Goal: Task Accomplishment & Management: Complete application form

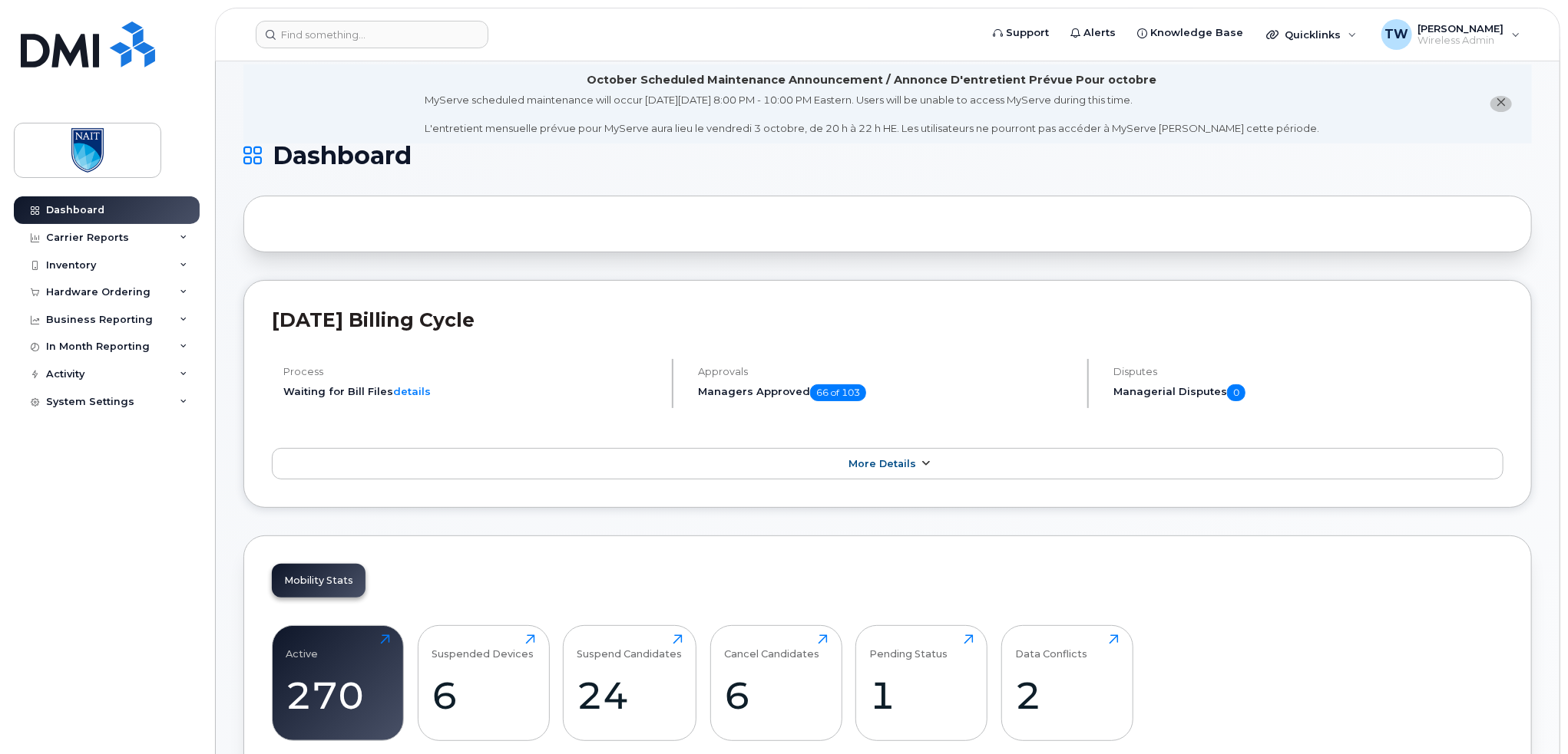
scroll to position [25, 0]
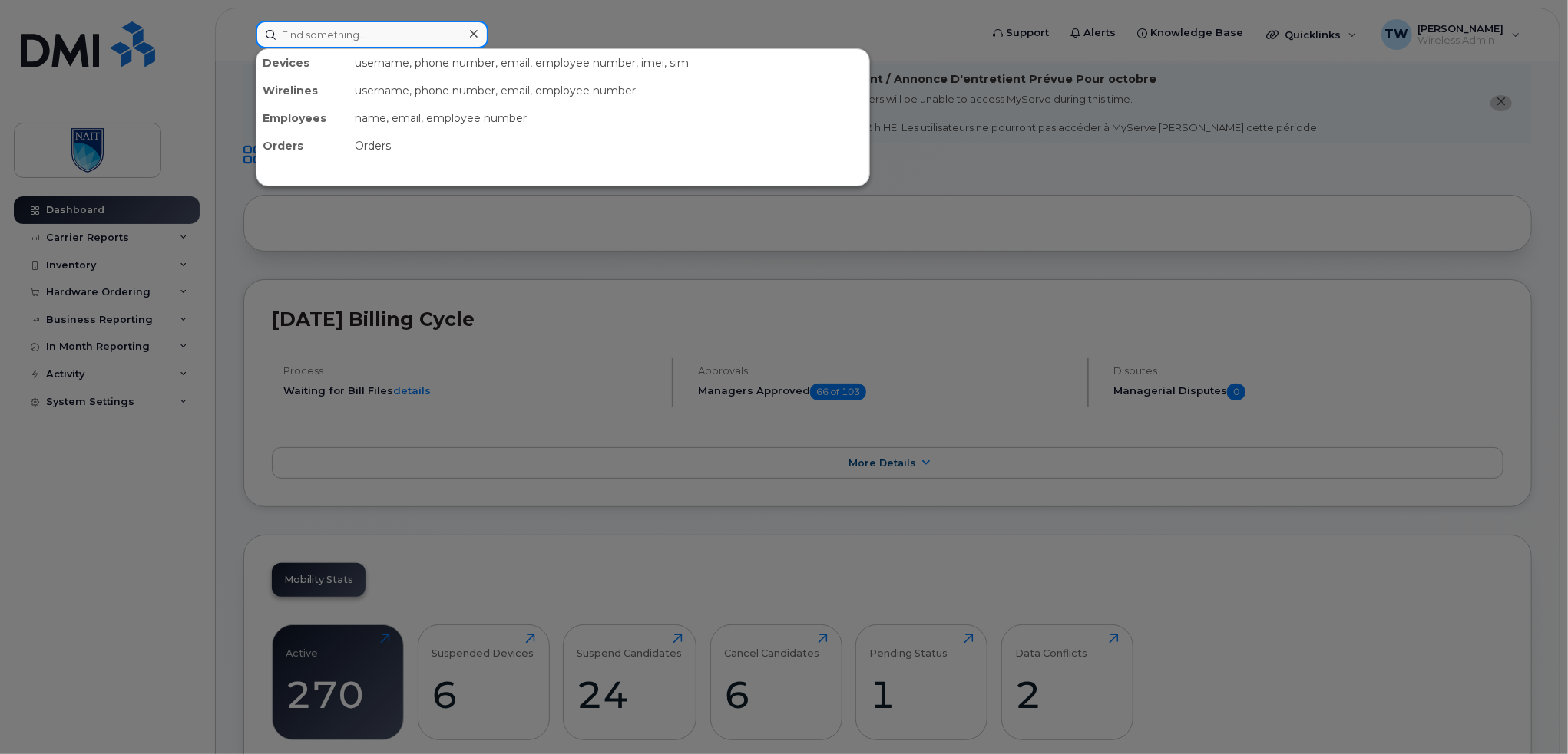
click at [362, 30] on input at bounding box center [372, 34] width 232 height 28
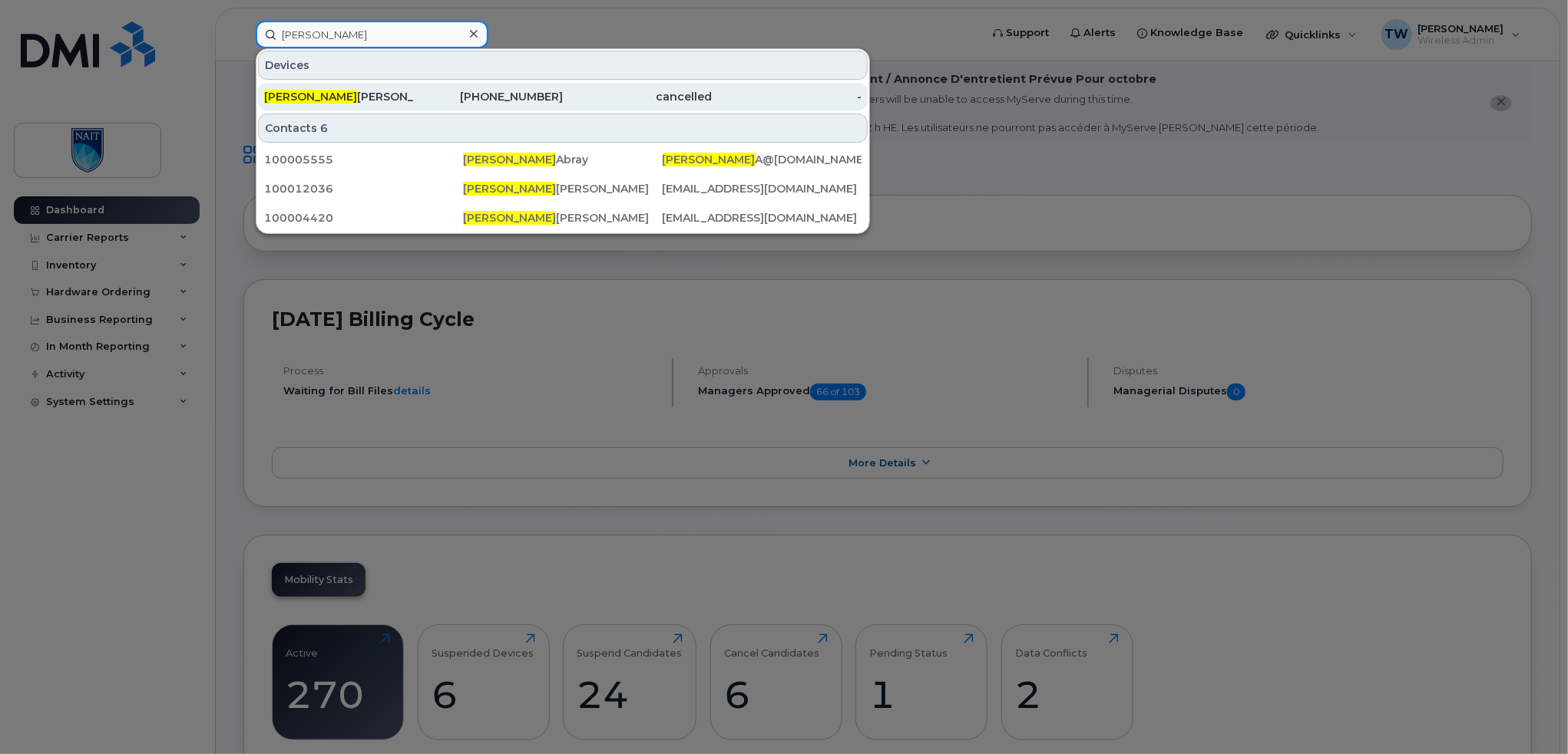
type input "shelley"
click at [392, 89] on div "Shelley Budinski" at bounding box center [339, 96] width 150 height 15
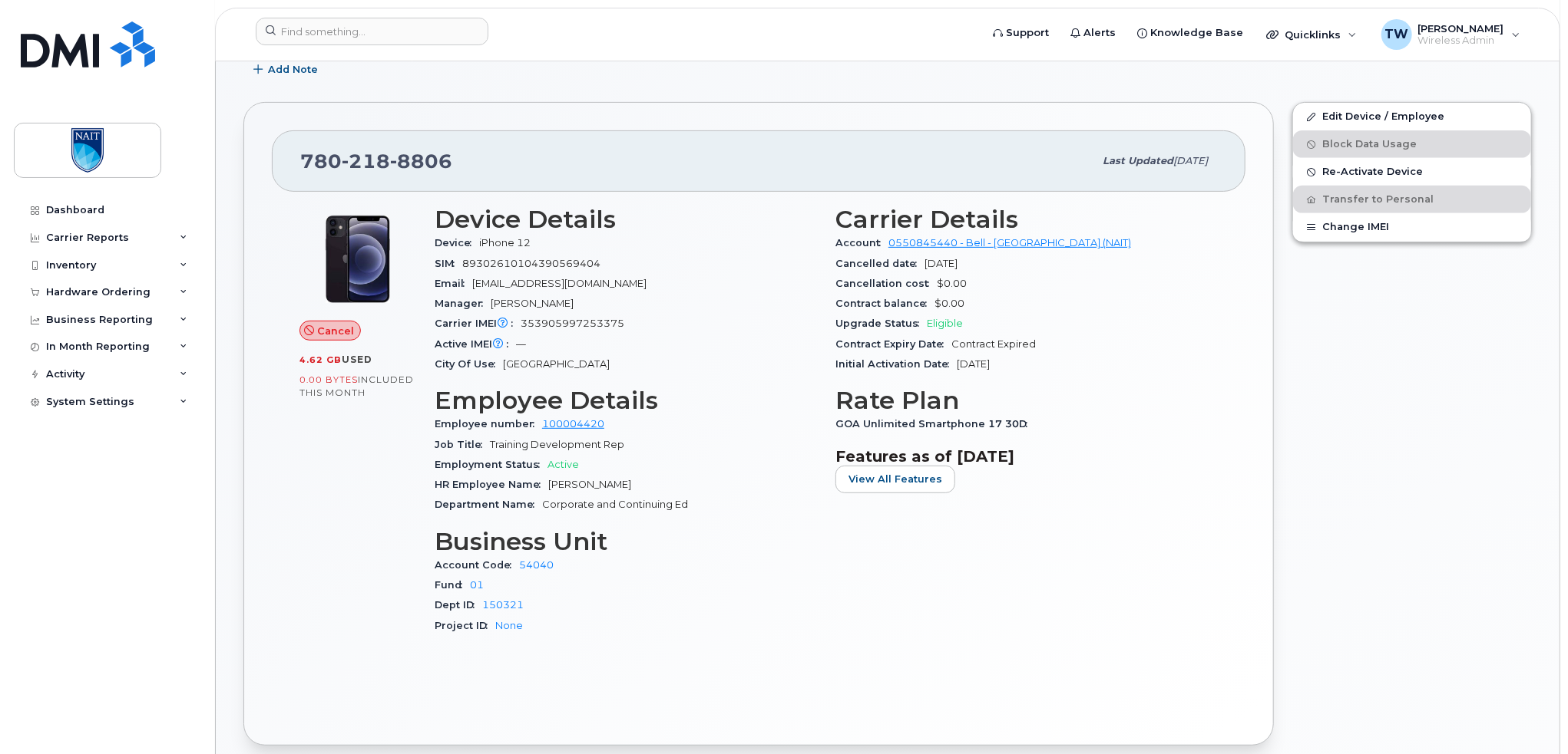
scroll to position [357, 0]
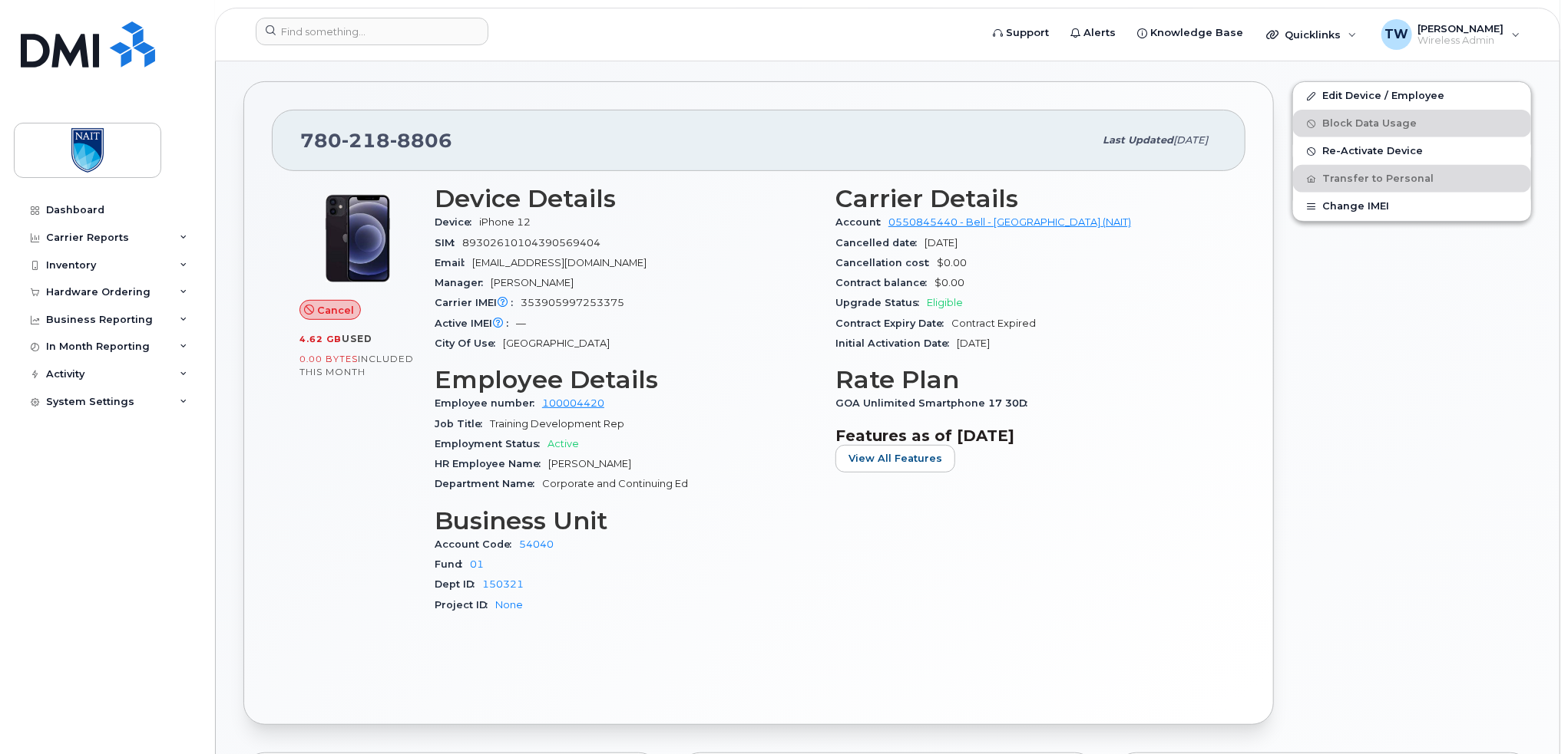
drag, startPoint x: 295, startPoint y: 340, endPoint x: 373, endPoint y: 344, distance: 78.1
click at [369, 342] on div "Cancel 4.62 GB  used 0.00 Bytes  included this month" at bounding box center [358, 406] width 135 height 461
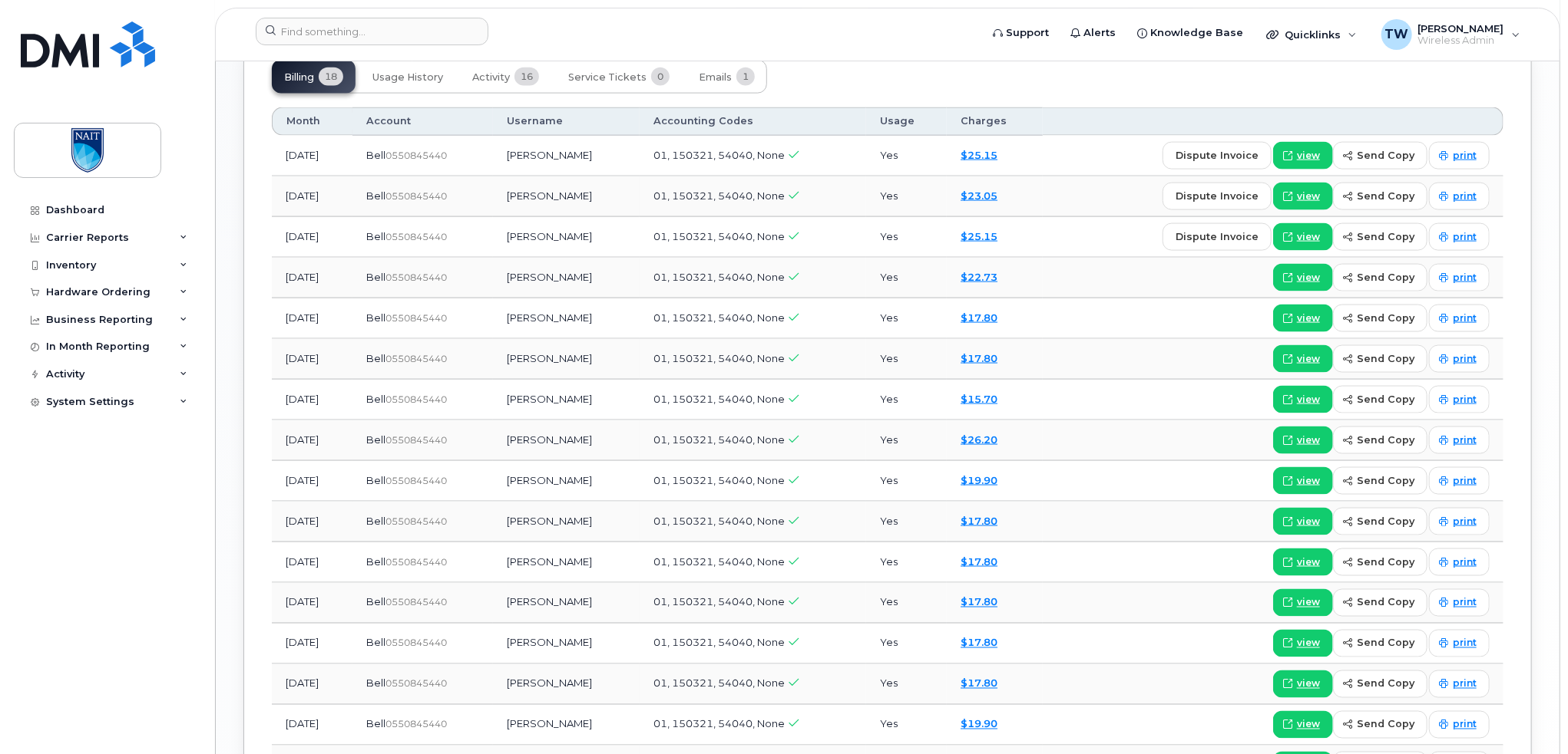
scroll to position [1381, 0]
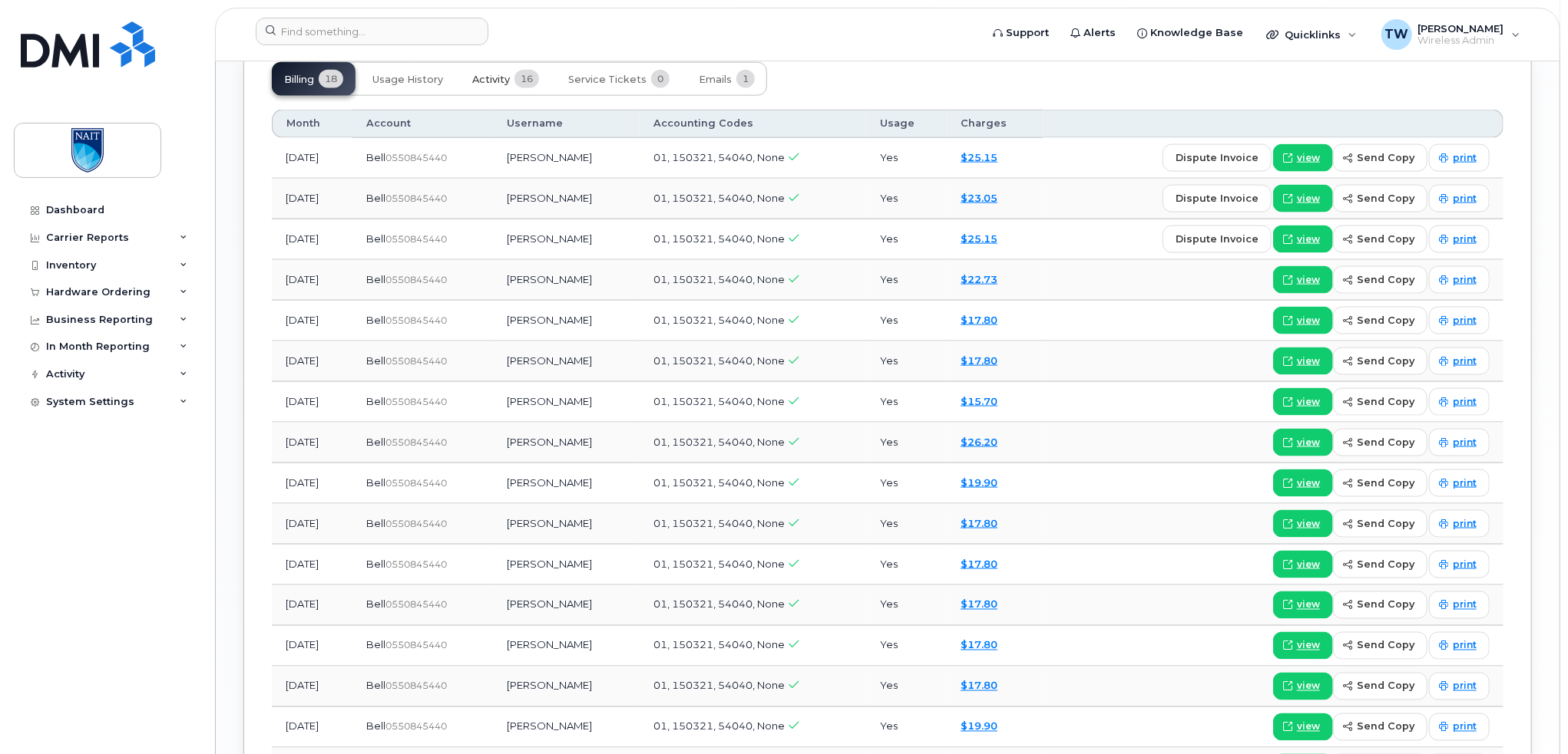
click at [495, 77] on span "Activity" at bounding box center [491, 80] width 38 height 13
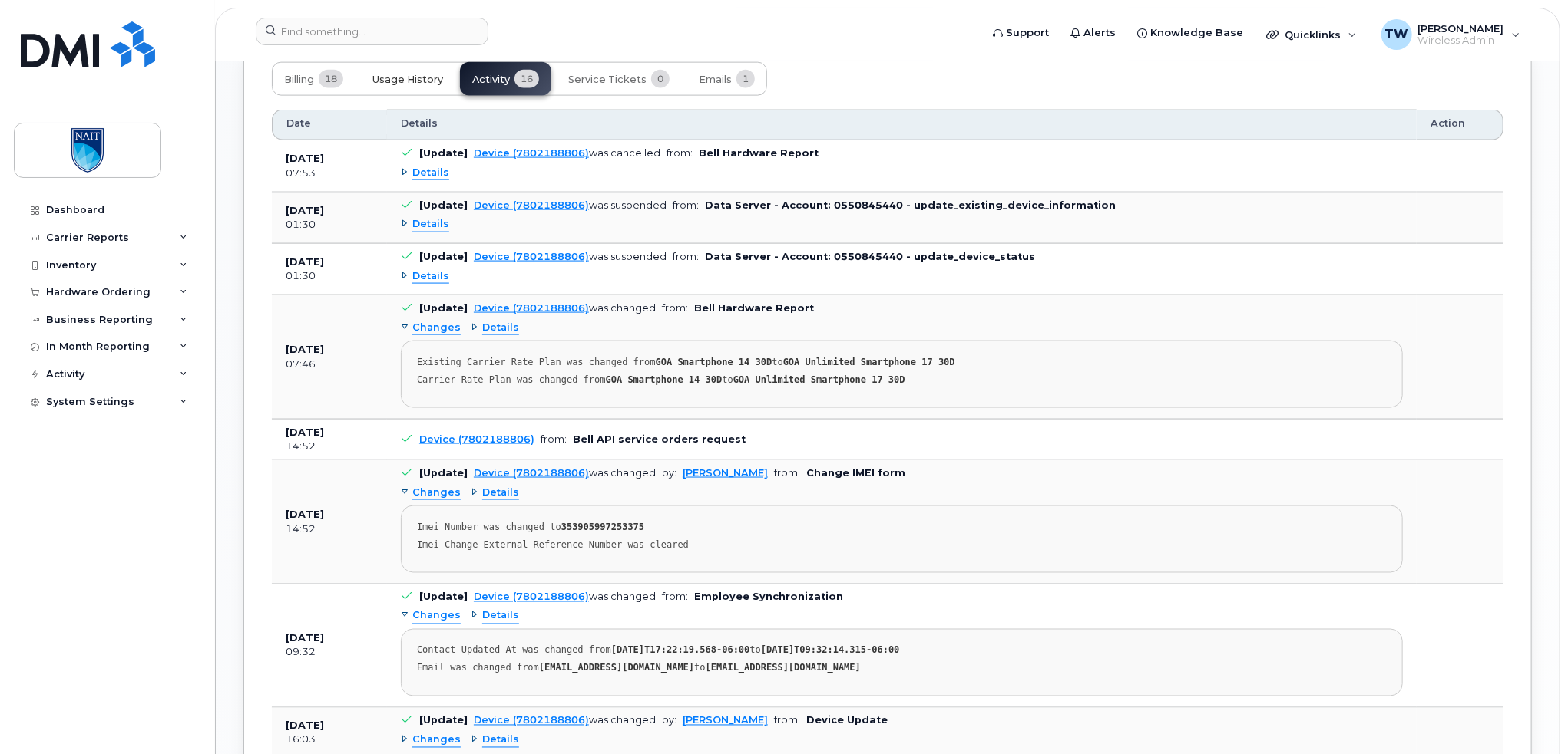
click at [423, 80] on span "Usage History" at bounding box center [408, 80] width 71 height 13
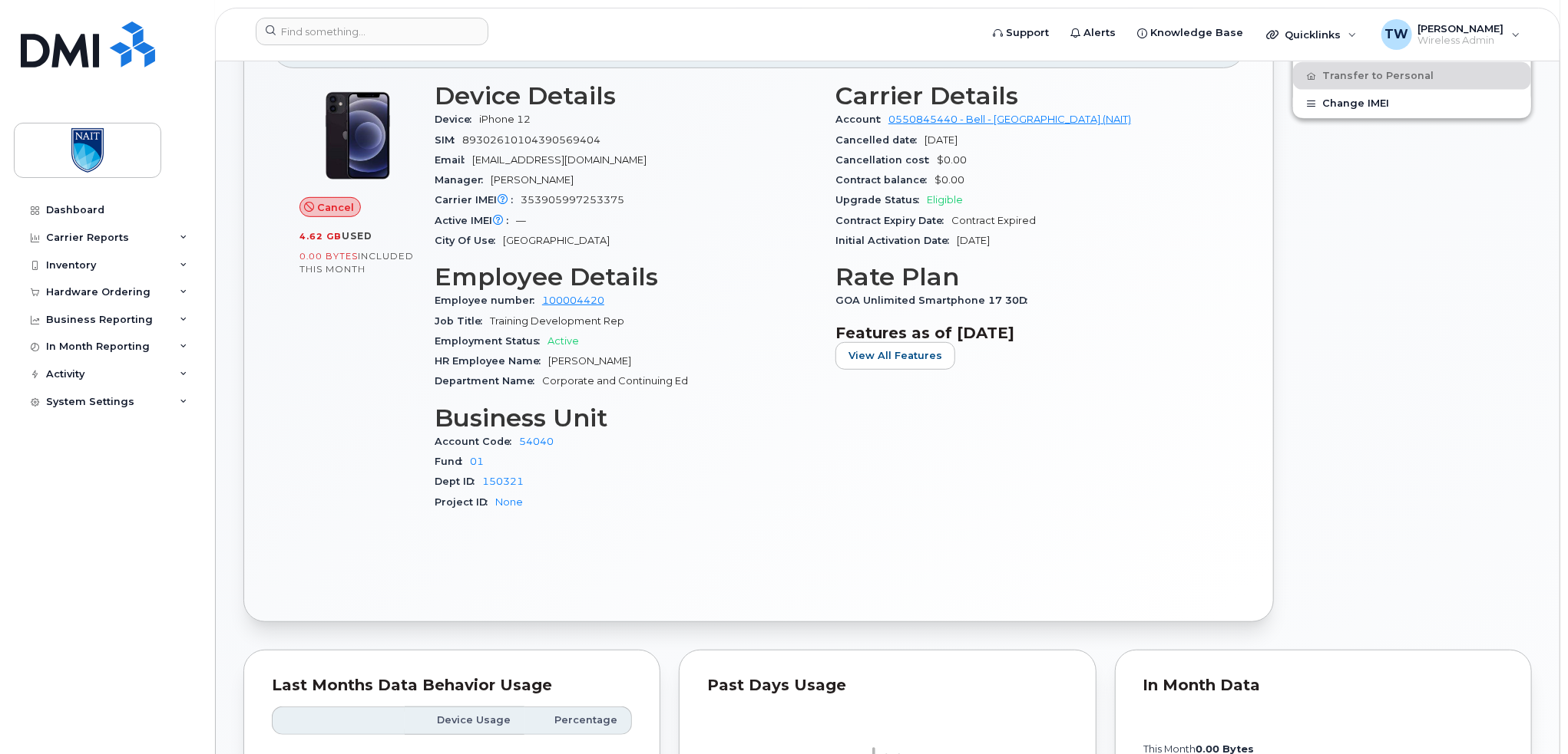
scroll to position [486, 0]
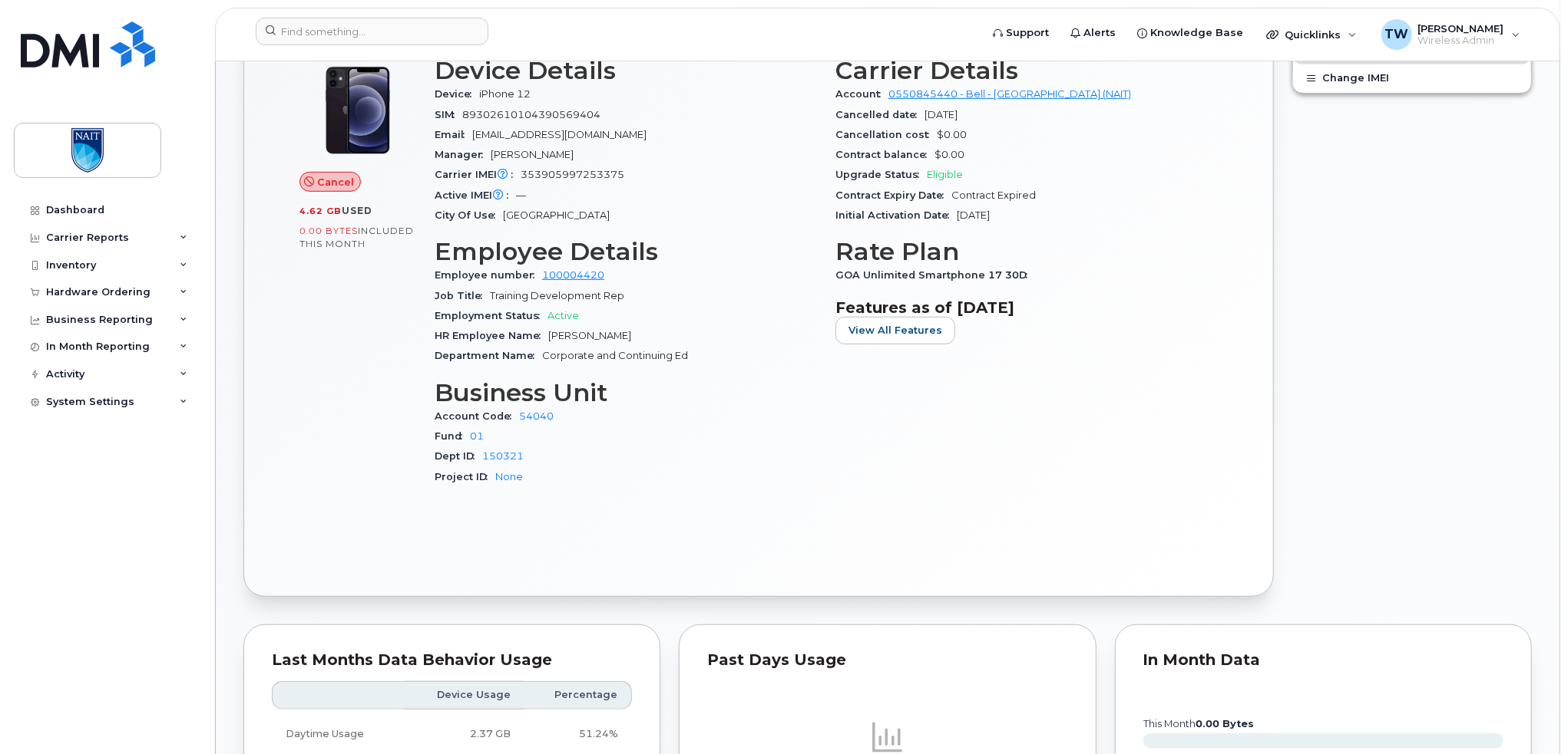
click at [289, 207] on div "Cancel 4.62 GB  used 0.00 Bytes  included this month Device Details Device iPho…" at bounding box center [758, 306] width 973 height 526
drag, startPoint x: 299, startPoint y: 209, endPoint x: 370, endPoint y: 216, distance: 71.3
click at [370, 216] on div "4.62 GB  used 0.00 Bytes  included this month" at bounding box center [358, 227] width 117 height 46
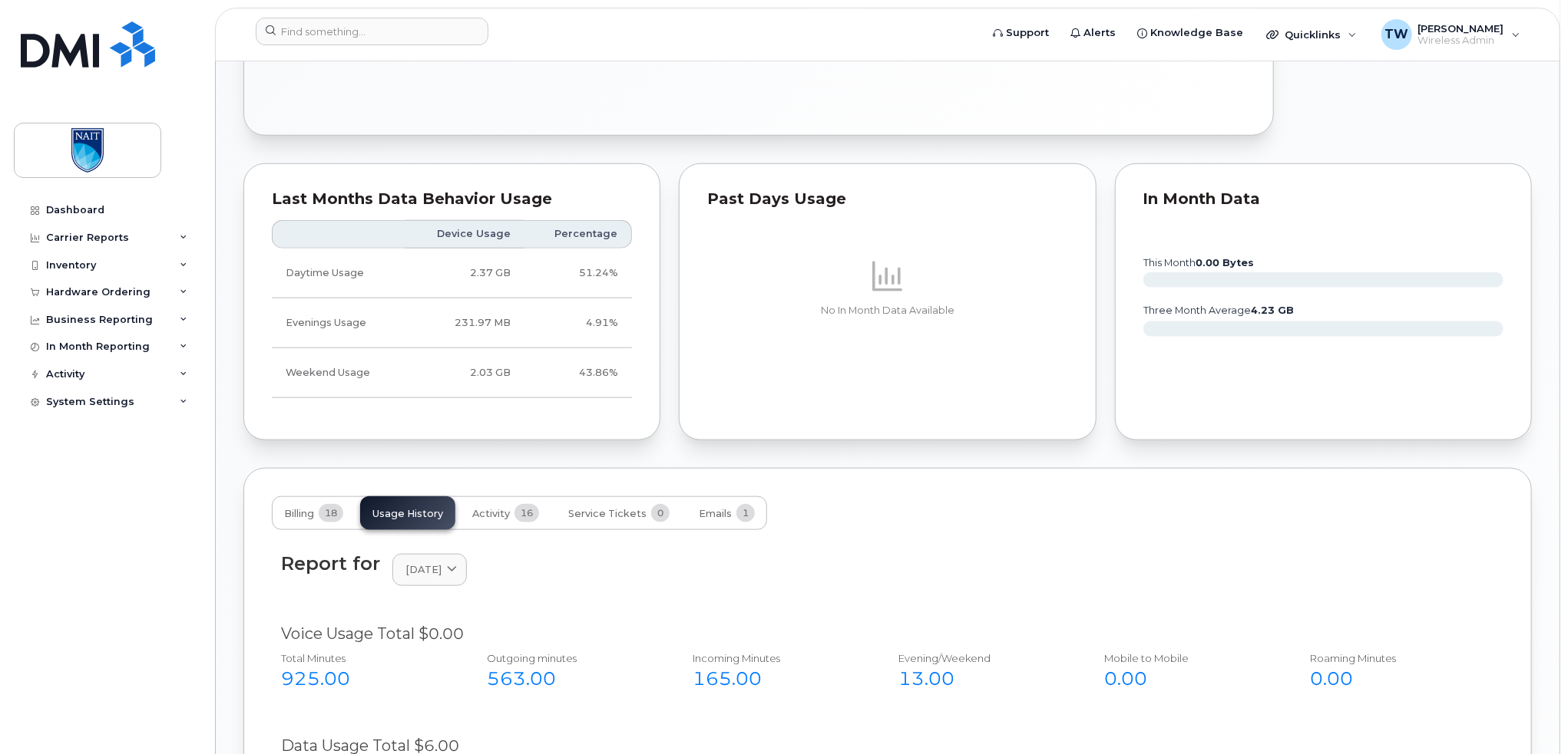
scroll to position [946, 0]
click at [340, 41] on input at bounding box center [372, 31] width 232 height 28
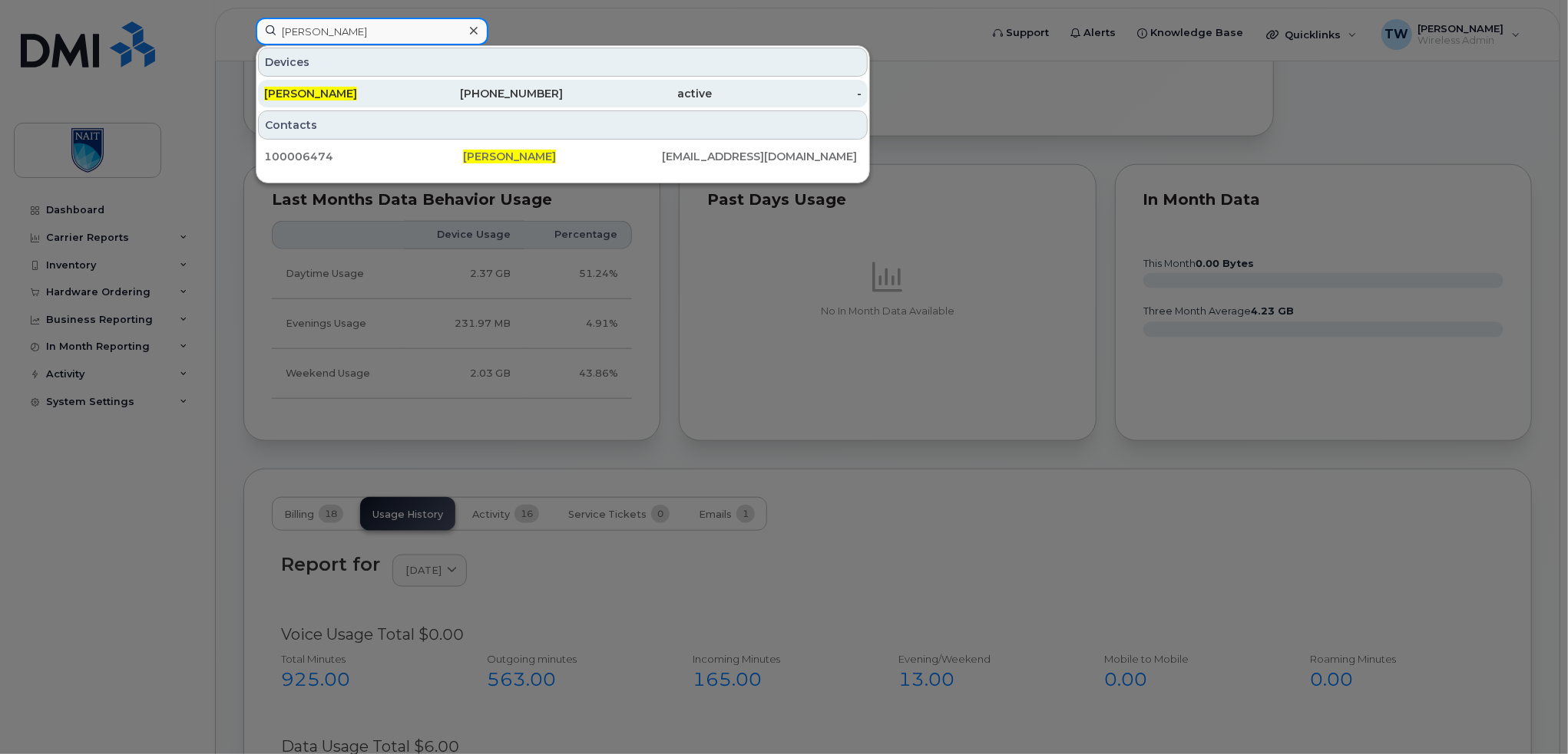
type input "troy watson"
click at [381, 96] on div "[PERSON_NAME]" at bounding box center [339, 93] width 150 height 15
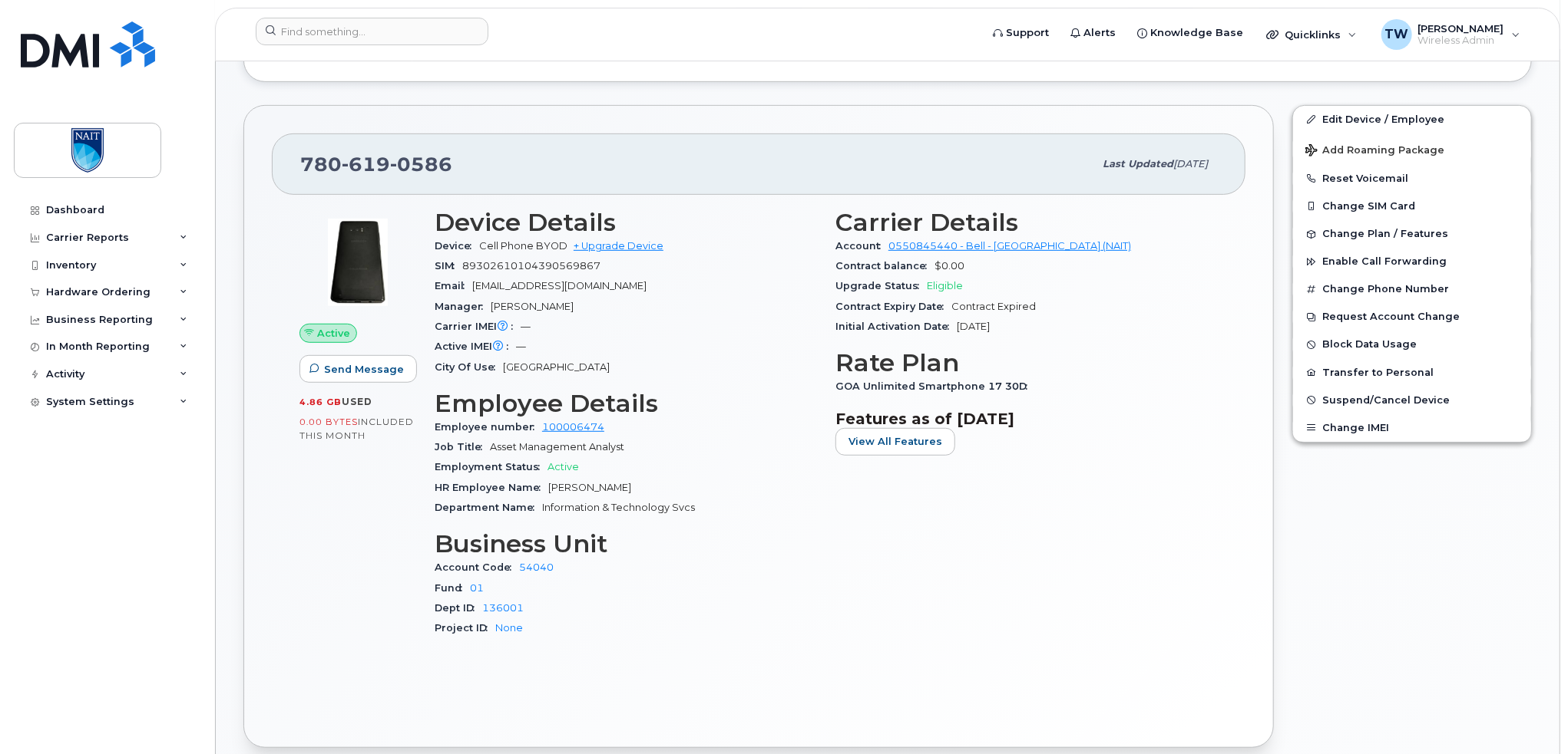
scroll to position [486, 0]
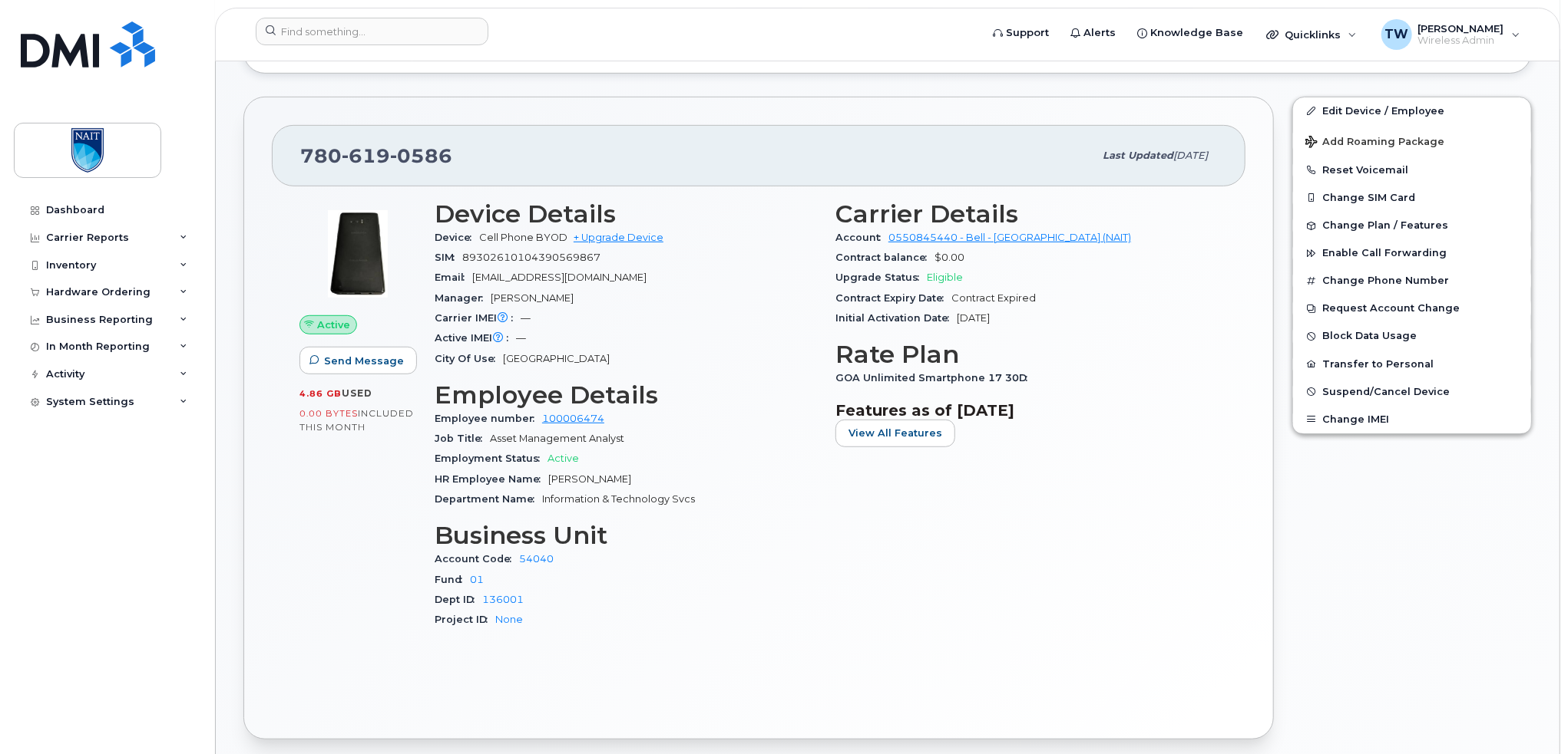
drag, startPoint x: 286, startPoint y: 386, endPoint x: 392, endPoint y: 432, distance: 115.6
click at [399, 427] on div "Active Send Message 4.86 GB  used 0.00 Bytes  included this month Device Detail…" at bounding box center [758, 449] width 973 height 526
click at [315, 490] on div "Active Send Message 4.86 GB  used 0.00 Bytes  included this month" at bounding box center [358, 422] width 135 height 461
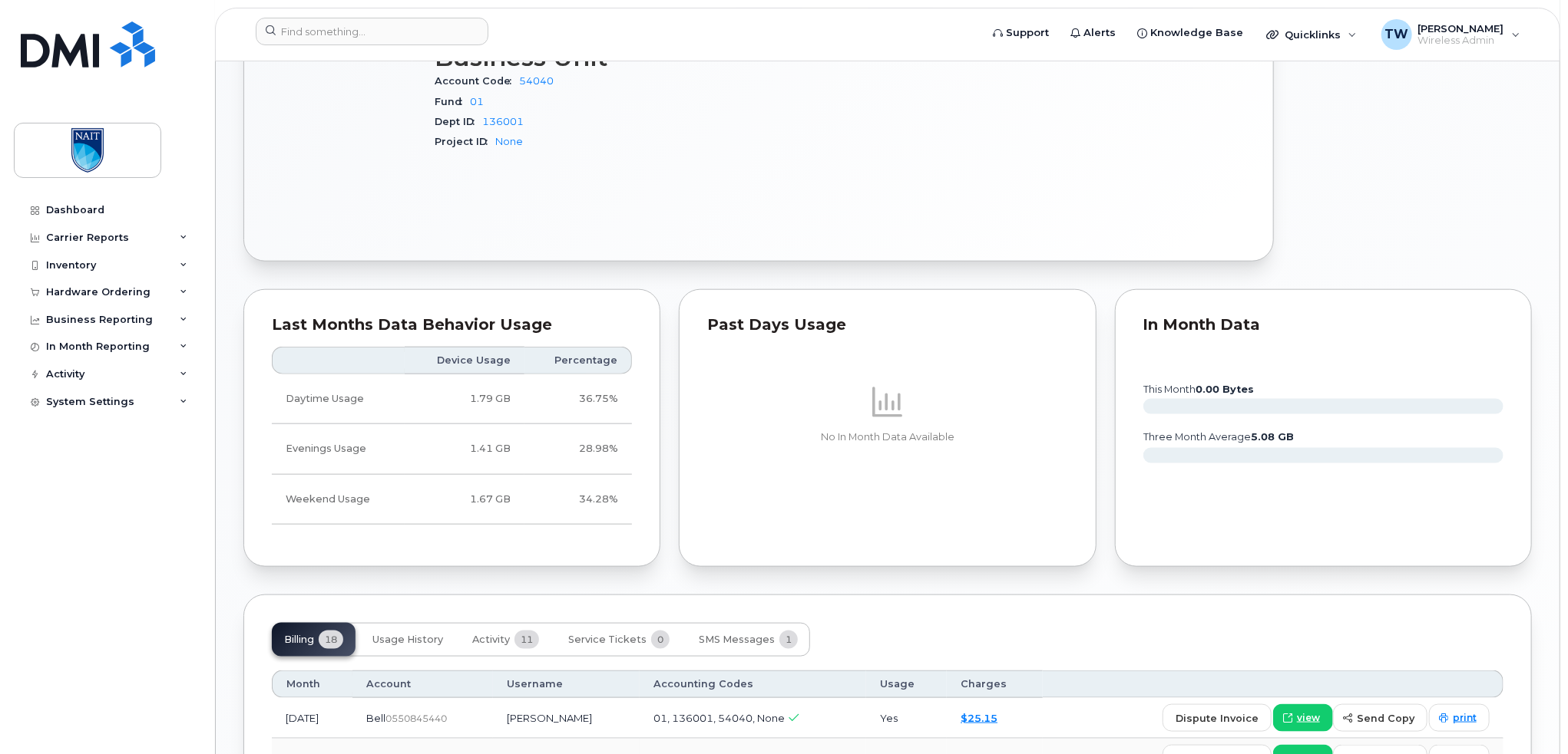
scroll to position [971, 0]
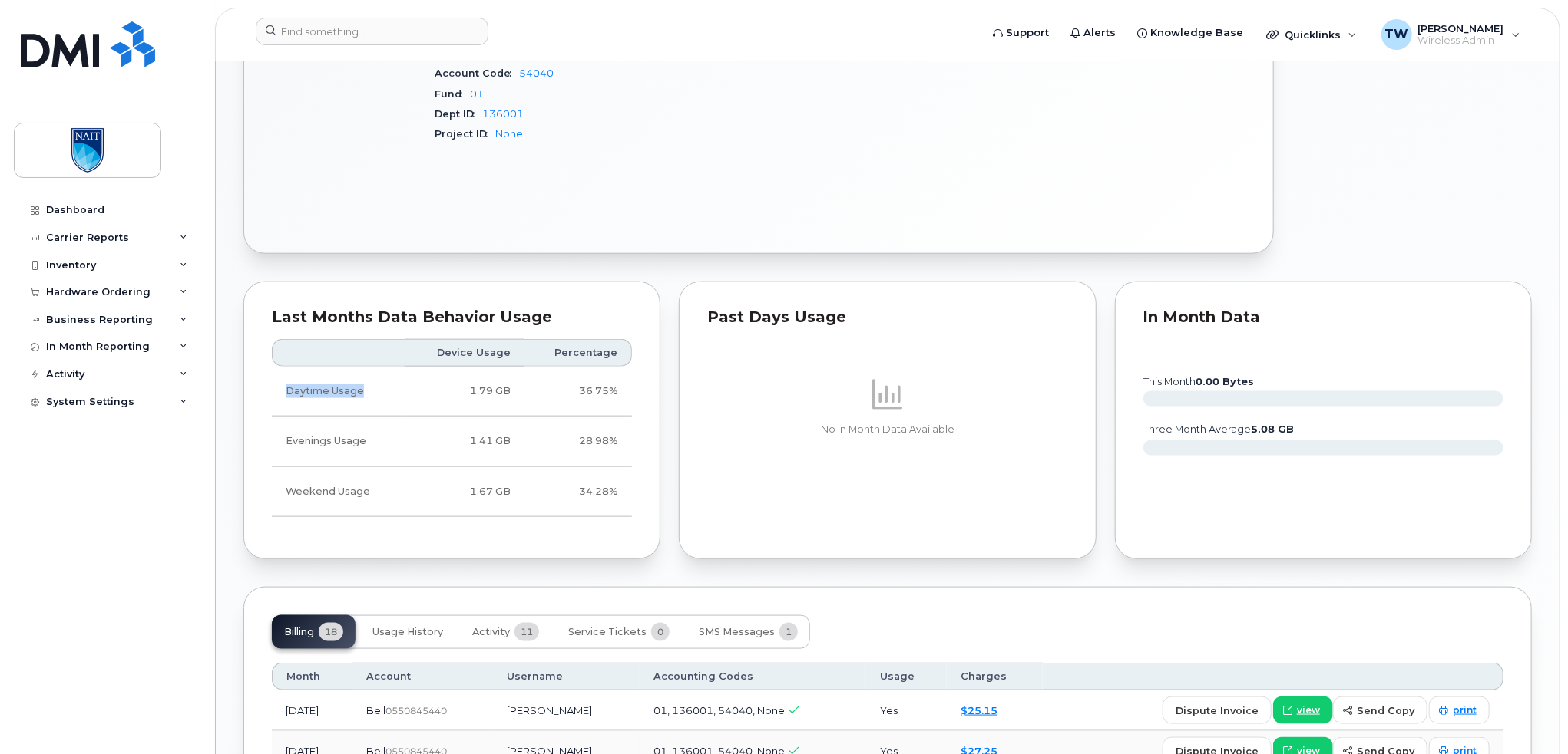
drag, startPoint x: 321, startPoint y: 386, endPoint x: 379, endPoint y: 392, distance: 58.3
click at [379, 392] on td "Daytime Usage" at bounding box center [338, 391] width 133 height 50
drag, startPoint x: 291, startPoint y: 436, endPoint x: 382, endPoint y: 442, distance: 91.2
click at [382, 442] on td "Evenings Usage" at bounding box center [338, 441] width 133 height 50
drag, startPoint x: 318, startPoint y: 488, endPoint x: 375, endPoint y: 485, distance: 57.1
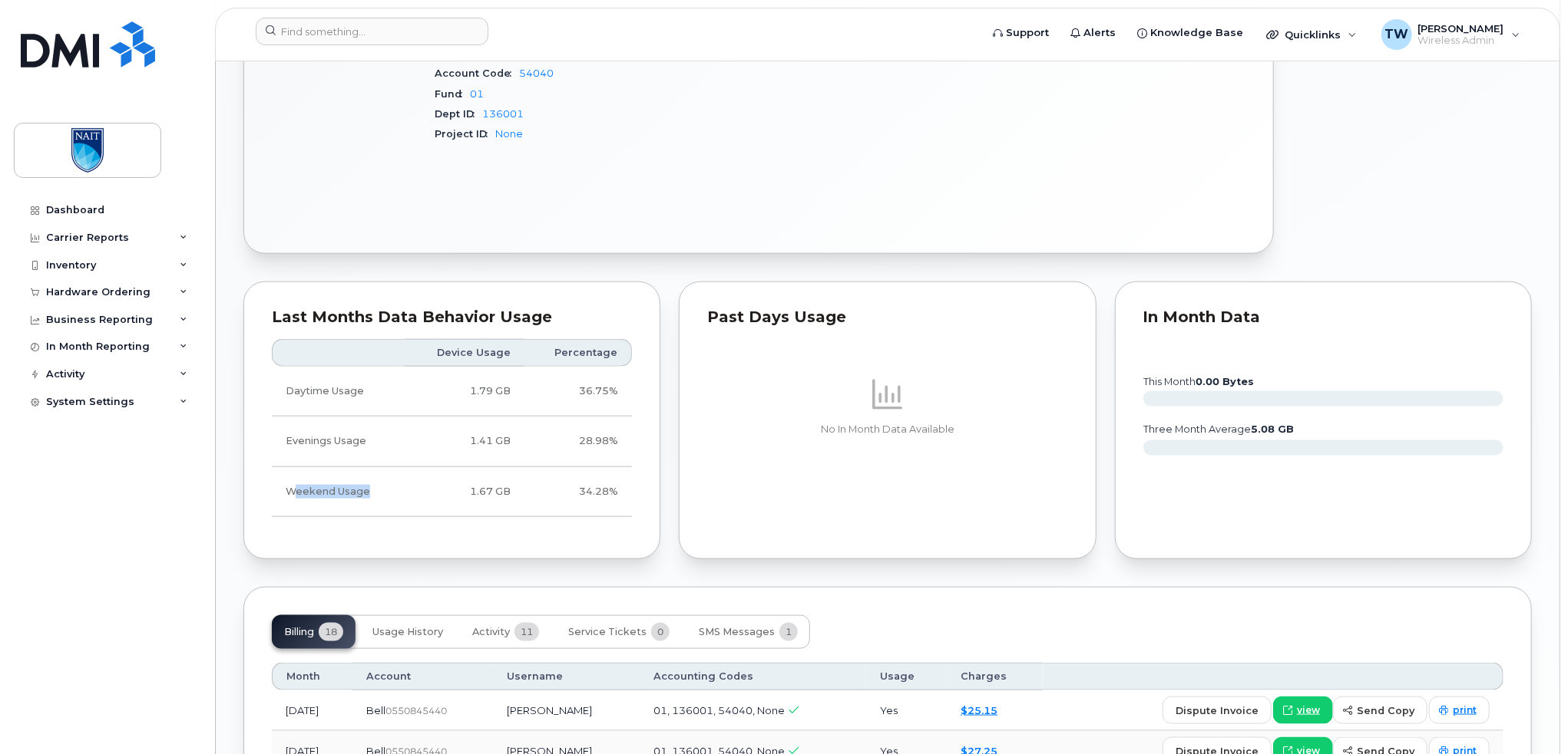
click at [375, 486] on td "Weekend Usage" at bounding box center [338, 492] width 133 height 50
click at [382, 487] on td "Weekend Usage" at bounding box center [338, 492] width 133 height 50
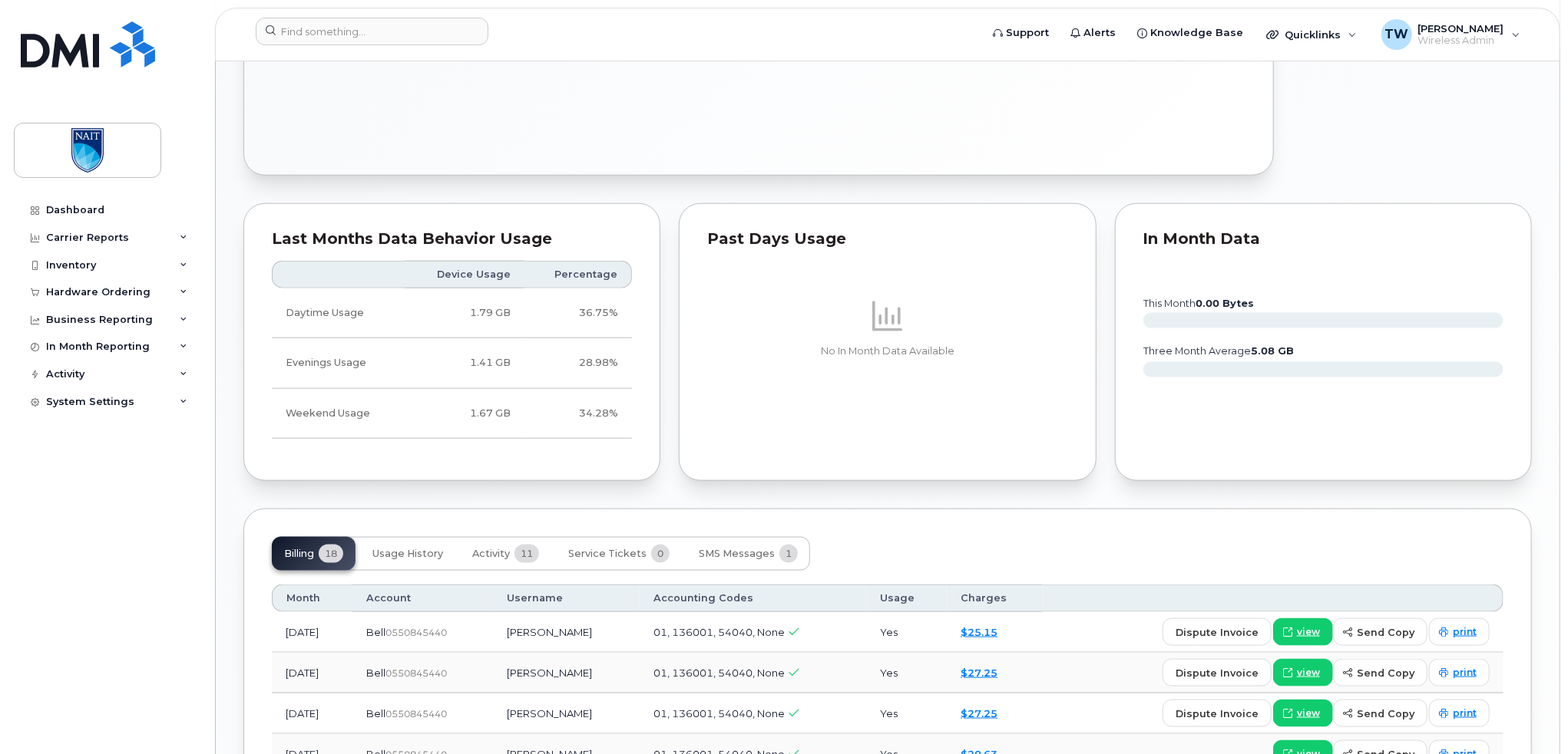
scroll to position [1048, 0]
click at [99, 164] on img at bounding box center [87, 150] width 118 height 45
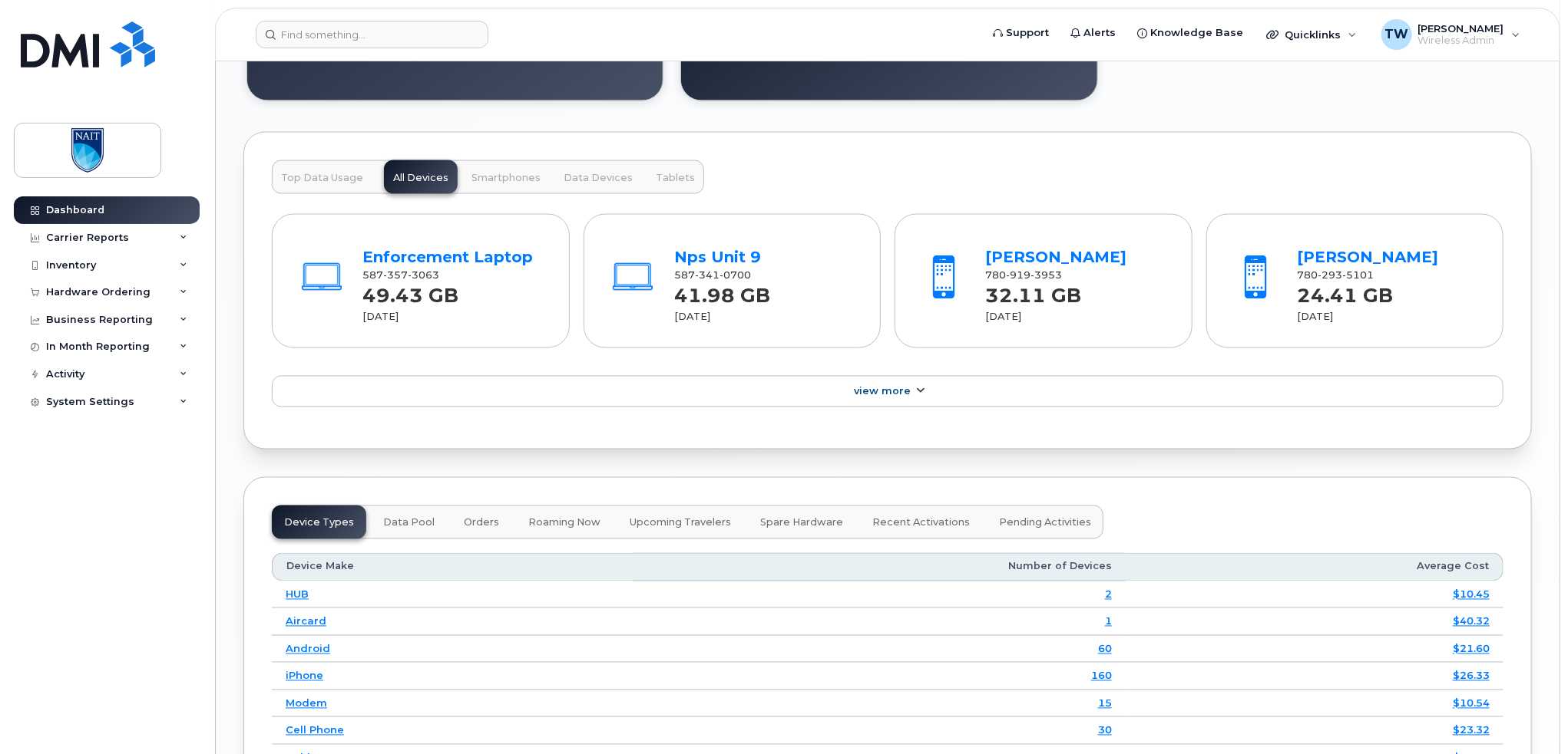
scroll to position [1585, 0]
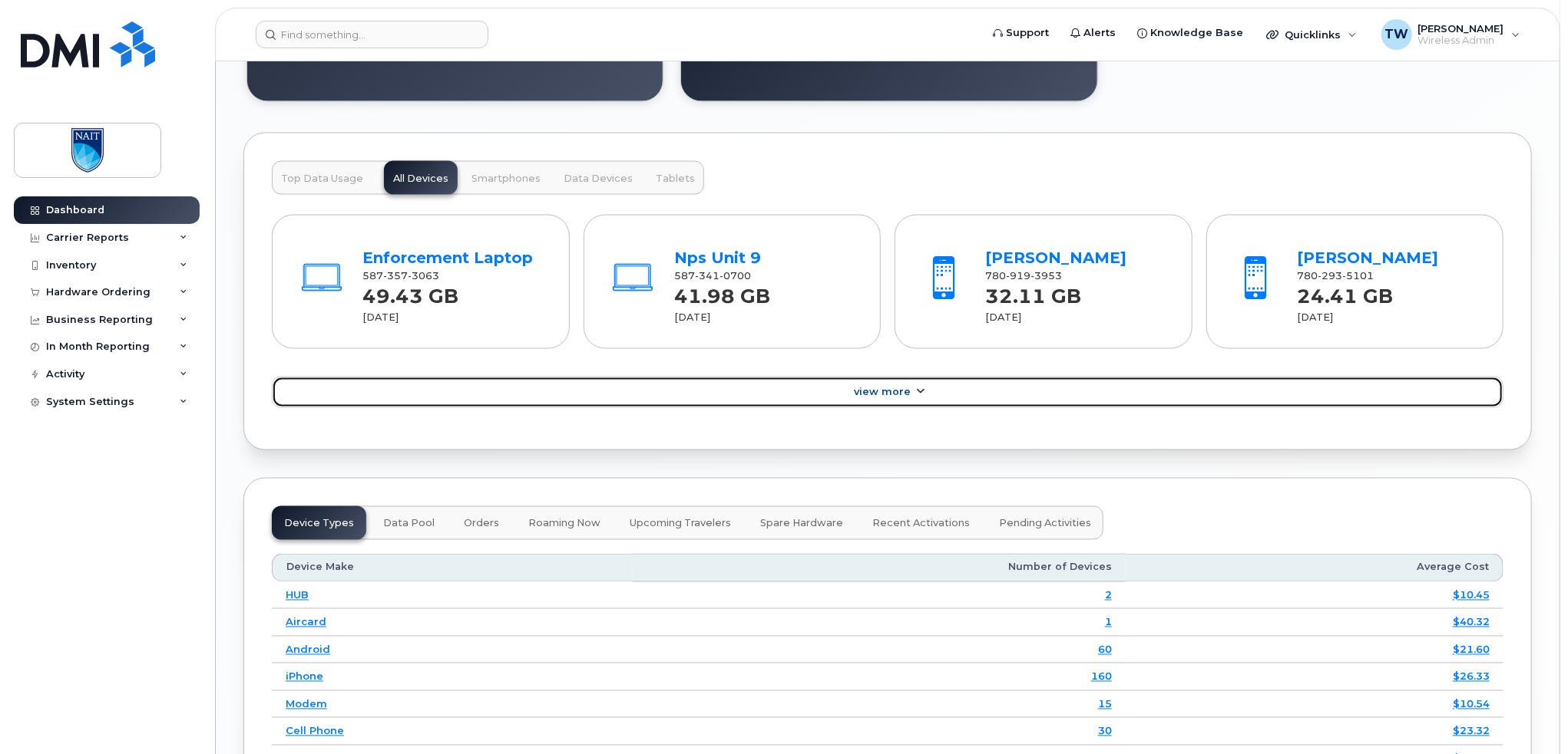
click at [910, 389] on link "View More" at bounding box center [888, 393] width 1232 height 32
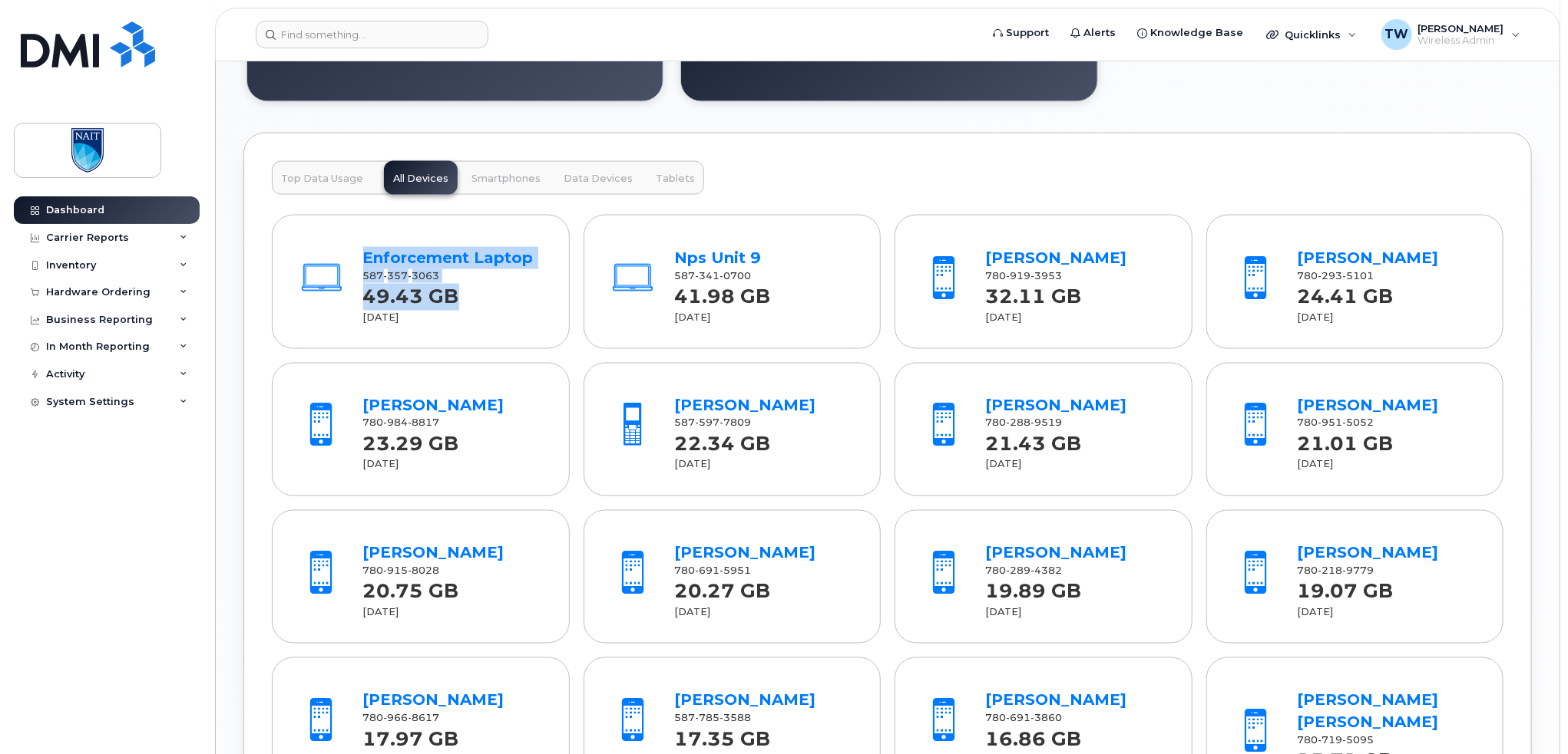
drag, startPoint x: 470, startPoint y: 299, endPoint x: 356, endPoint y: 249, distance: 124.5
click at [357, 248] on div "Enforcement Laptop 587 357 3063 49.43 GB [DATE]" at bounding box center [452, 282] width 191 height 85
click at [328, 230] on div "Enforcement Laptop 587 357 3063 49.43 GB [DATE]" at bounding box center [421, 282] width 269 height 116
drag, startPoint x: 350, startPoint y: 242, endPoint x: 486, endPoint y: 300, distance: 147.9
click at [486, 300] on div "Enforcement Laptop 587 357 3063 49.43 GB Aug 2025" at bounding box center [421, 282] width 269 height 116
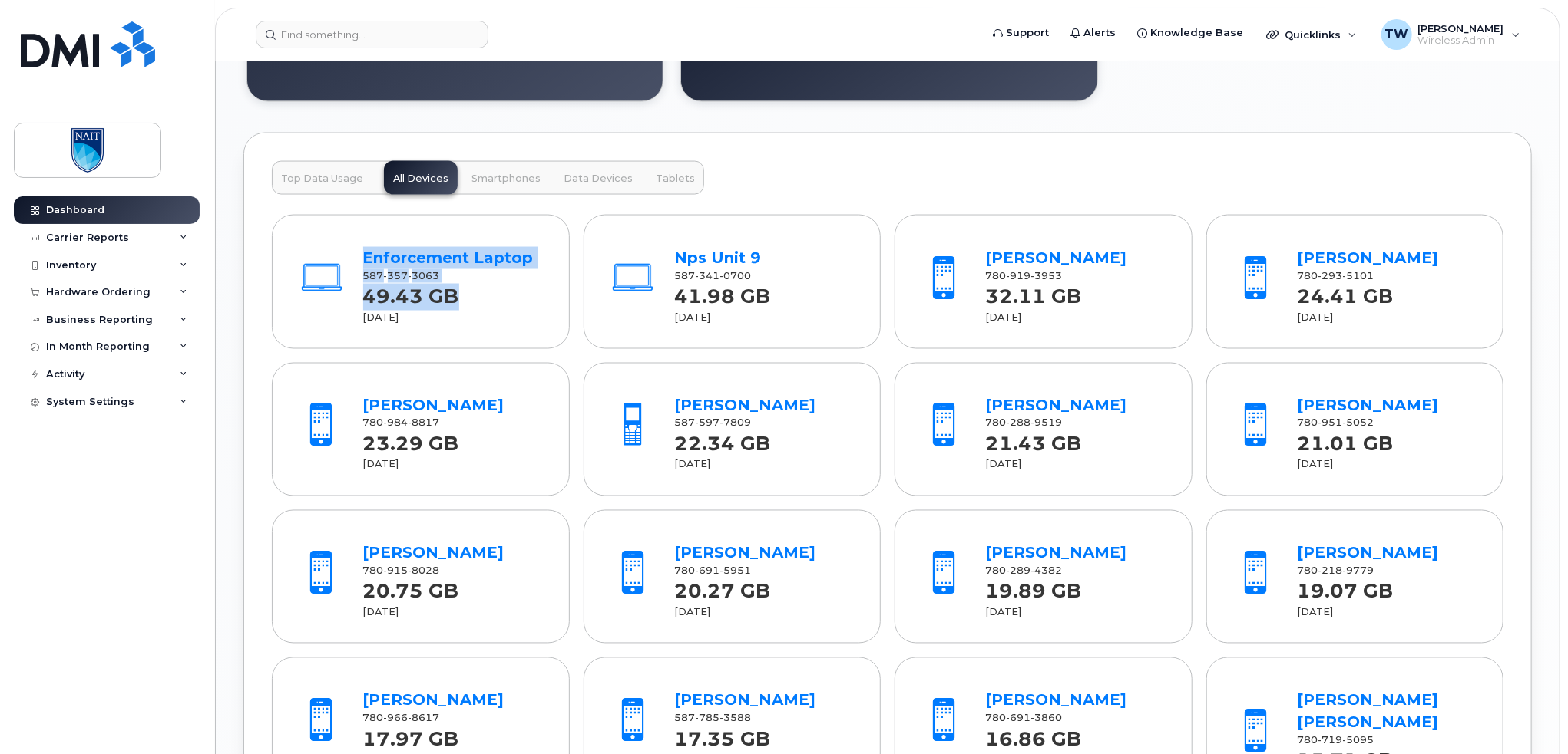
click at [487, 298] on div "49.43 GB Aug 2025" at bounding box center [452, 304] width 179 height 42
click at [502, 330] on div "Enforcement Laptop 587 357 3063 49.43 GB Aug 2025" at bounding box center [421, 282] width 269 height 116
drag, startPoint x: 773, startPoint y: 246, endPoint x: 666, endPoint y: 248, distance: 107.0
click at [666, 248] on div "Nps Unit 9 587 341 0700 41.98 GB Aug 2025" at bounding box center [732, 282] width 269 height 116
click at [828, 187] on div "Top Data Usage All Devices Smartphones Data Devices Tablets Enforcement Laptop …" at bounding box center [888, 523] width 1288 height 782
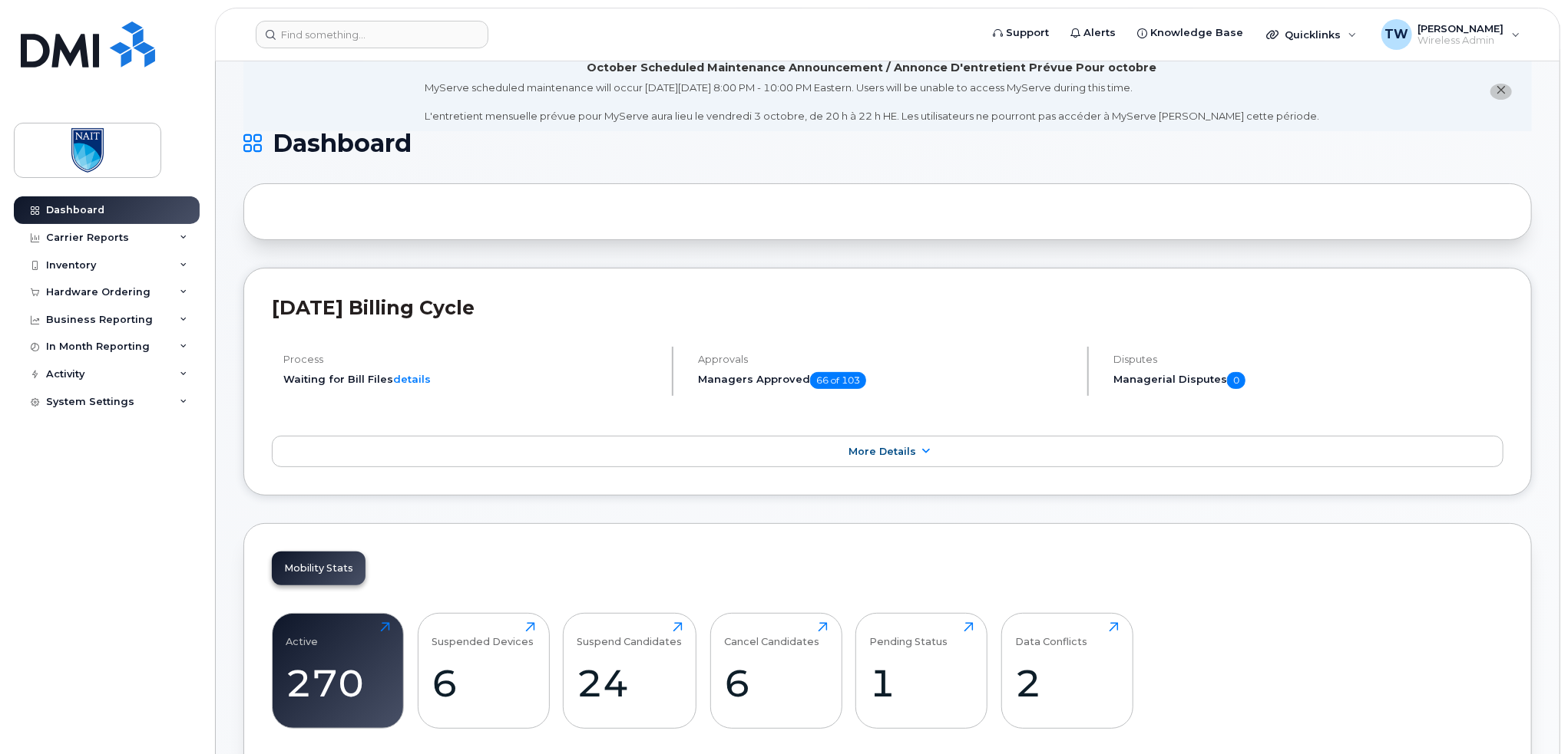
scroll to position [0, 0]
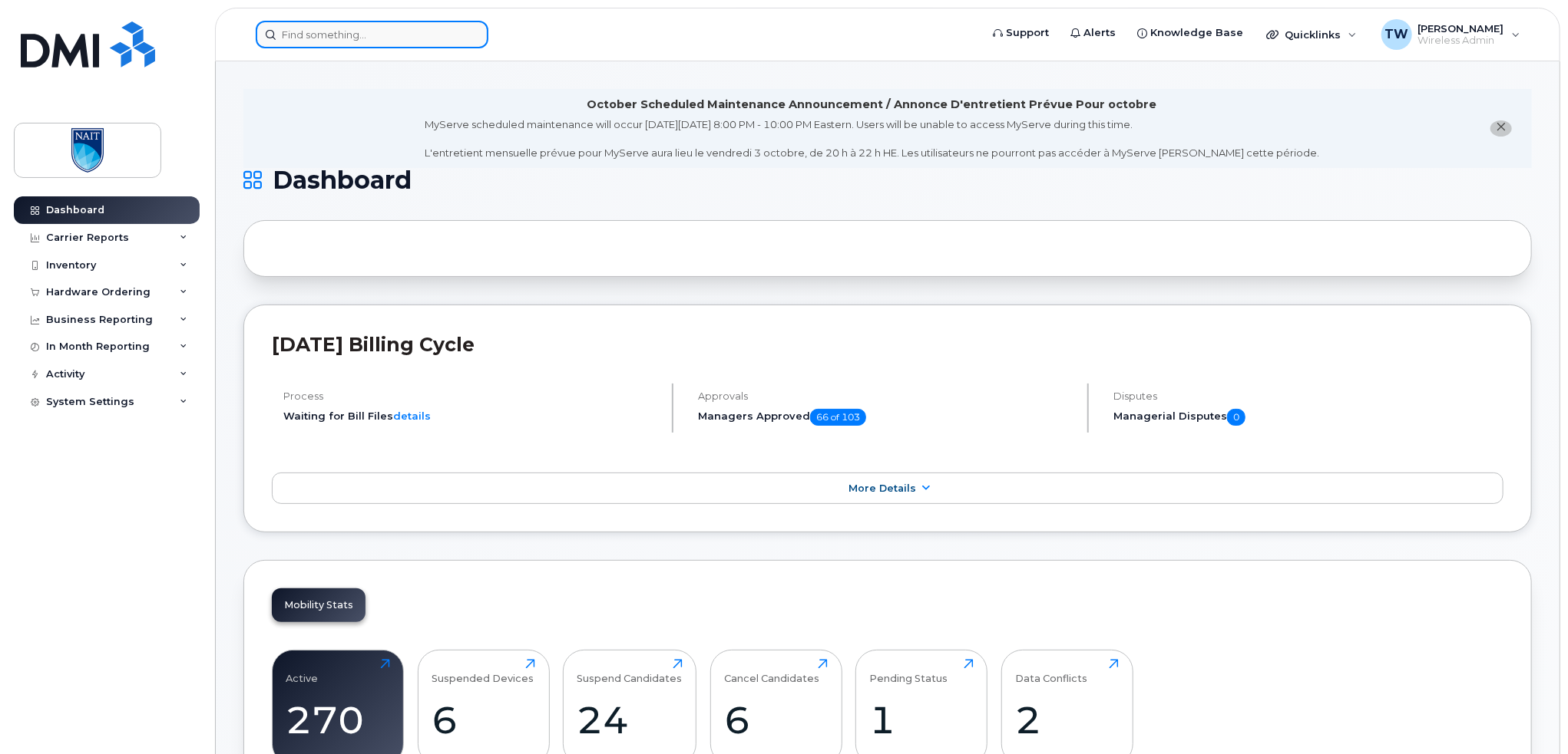
click at [310, 30] on input at bounding box center [372, 34] width 232 height 28
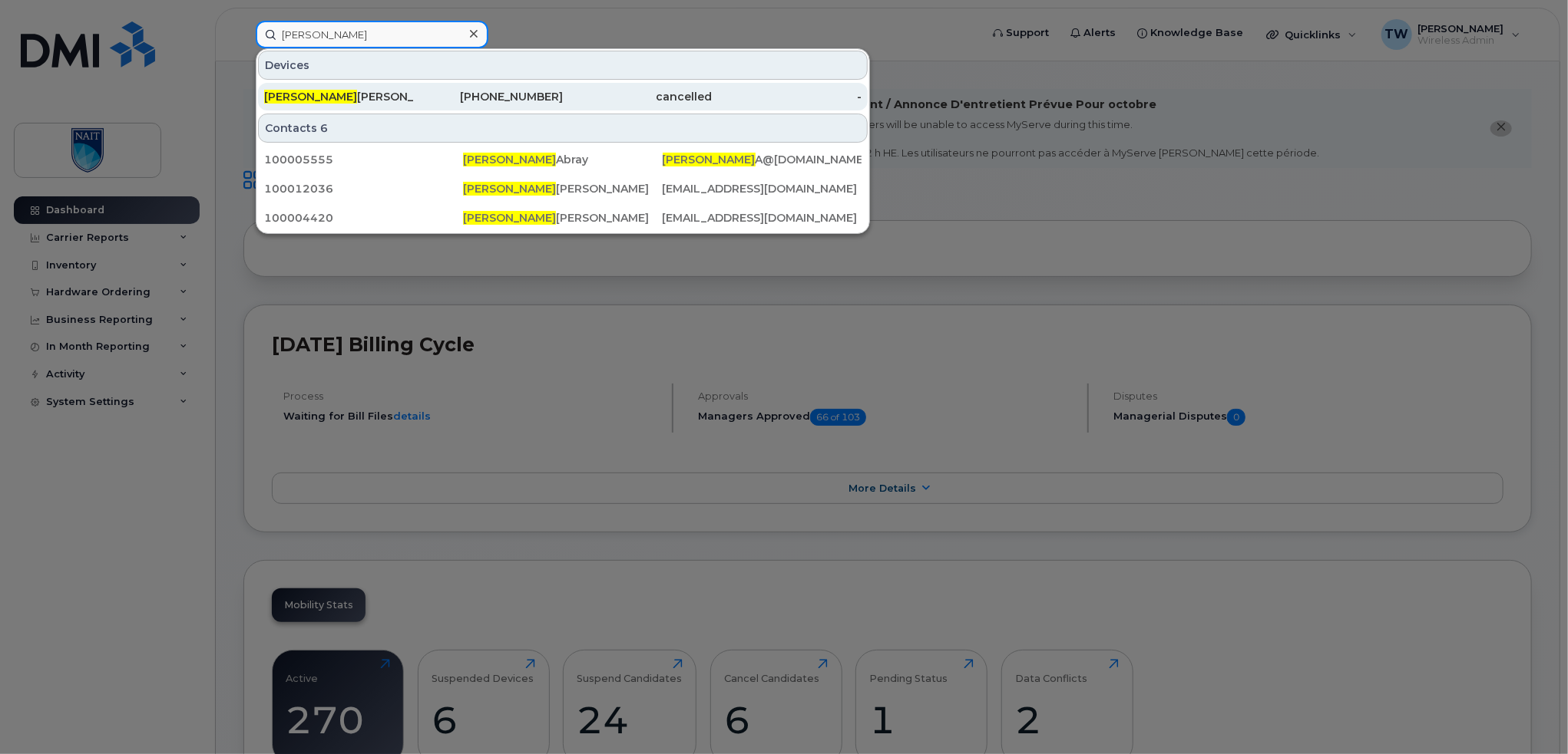
type input "shelley"
click at [383, 98] on div "Shelley Budinski" at bounding box center [339, 96] width 150 height 15
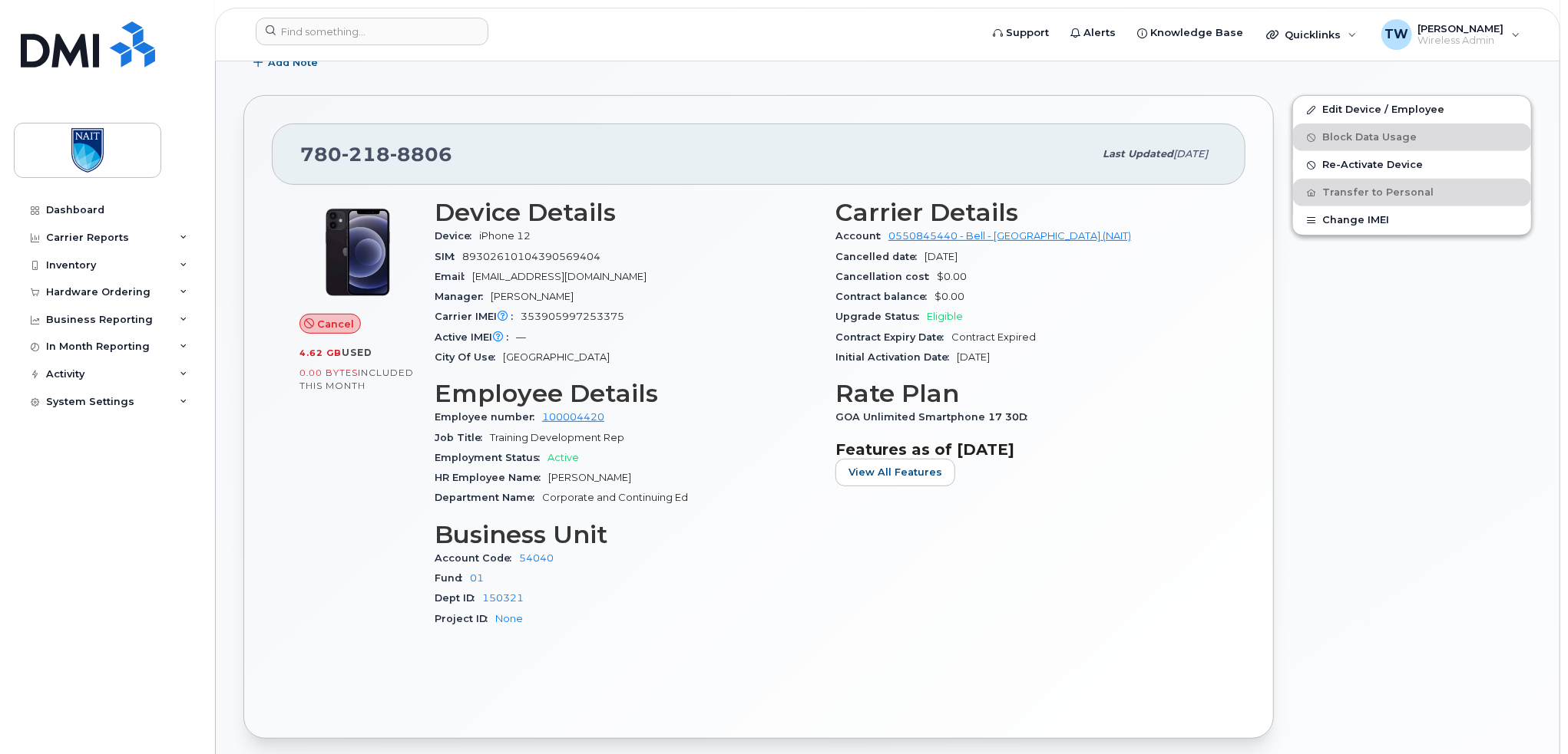
scroll to position [331, 0]
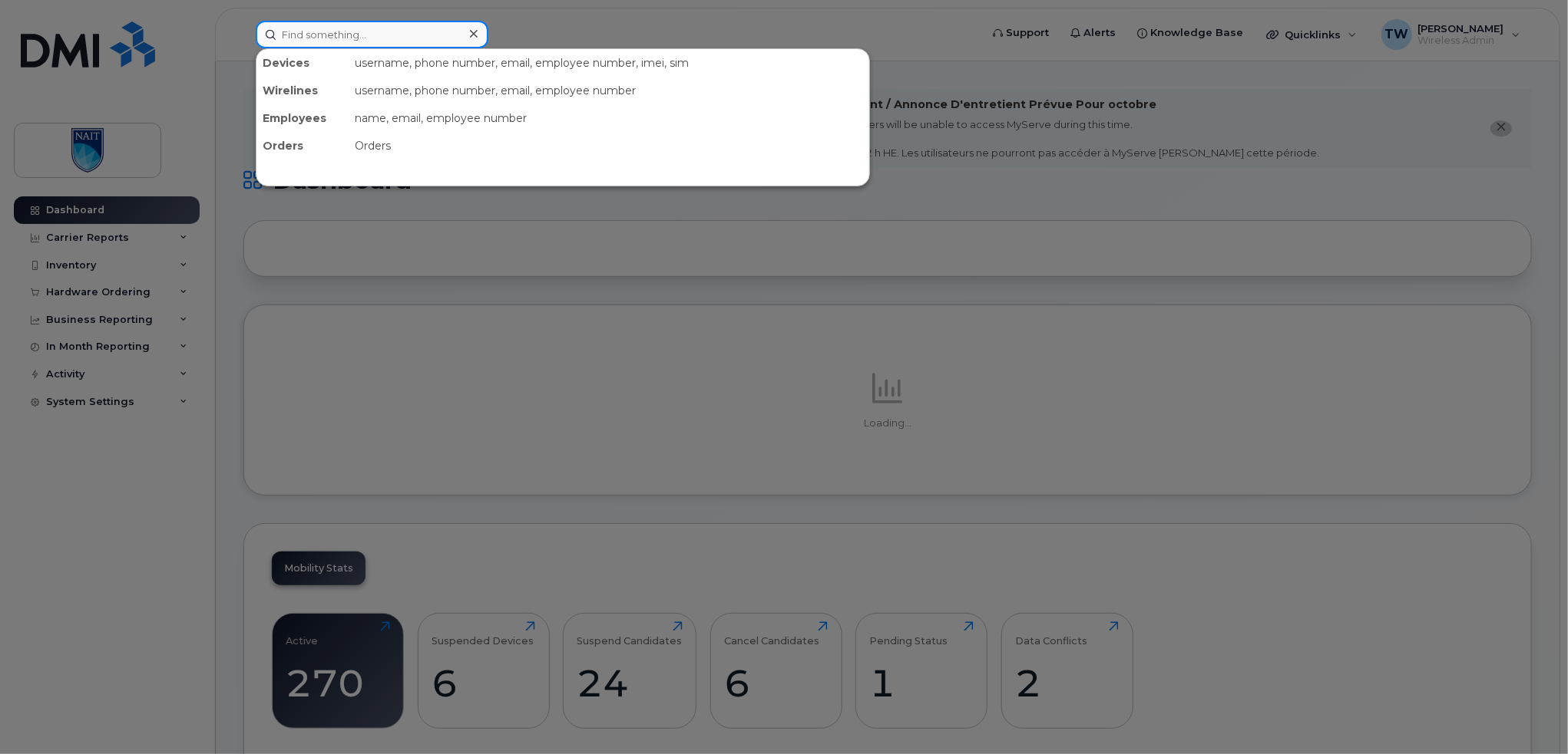
click at [320, 34] on input at bounding box center [372, 34] width 232 height 28
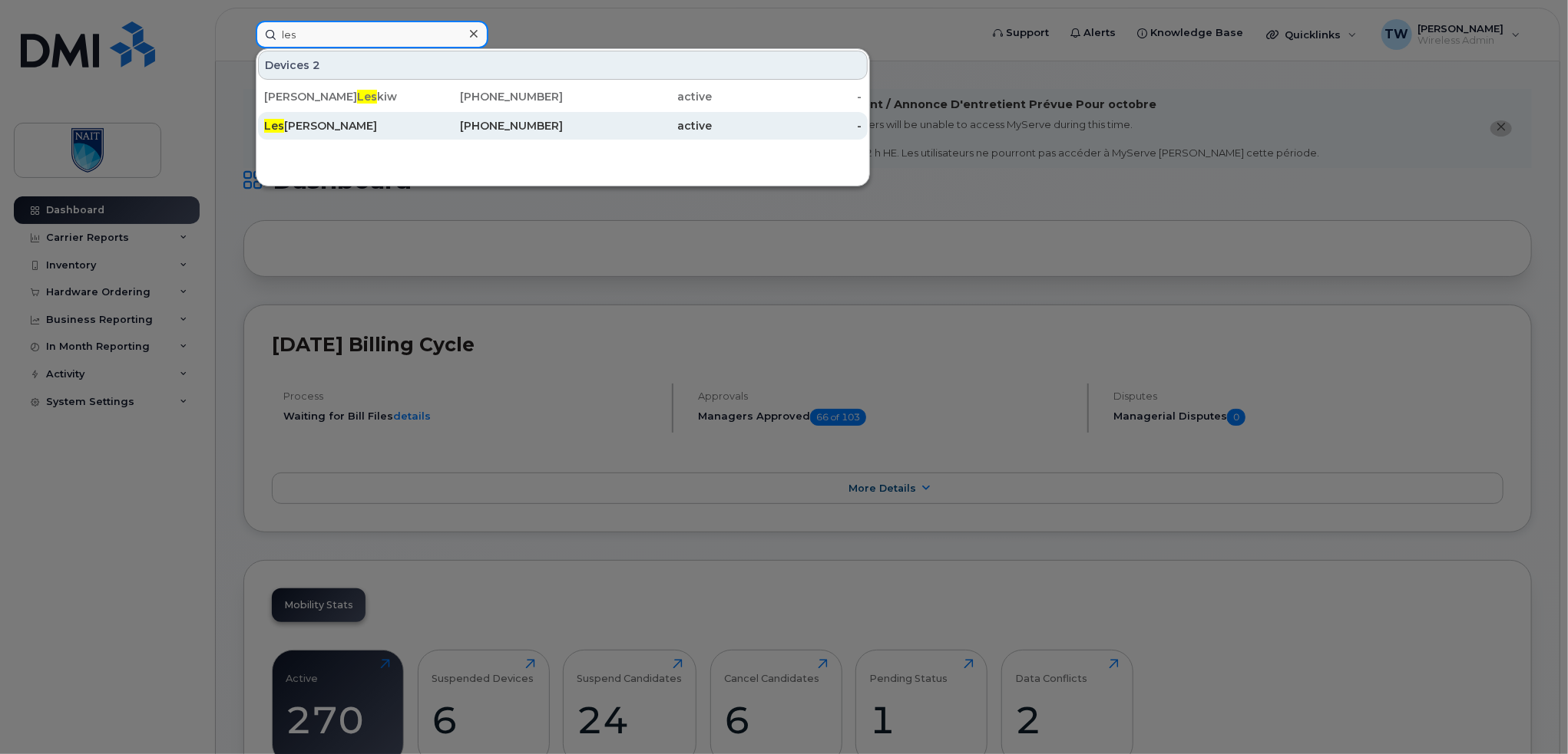
type input "les"
click at [351, 130] on div "[PERSON_NAME]" at bounding box center [339, 125] width 150 height 15
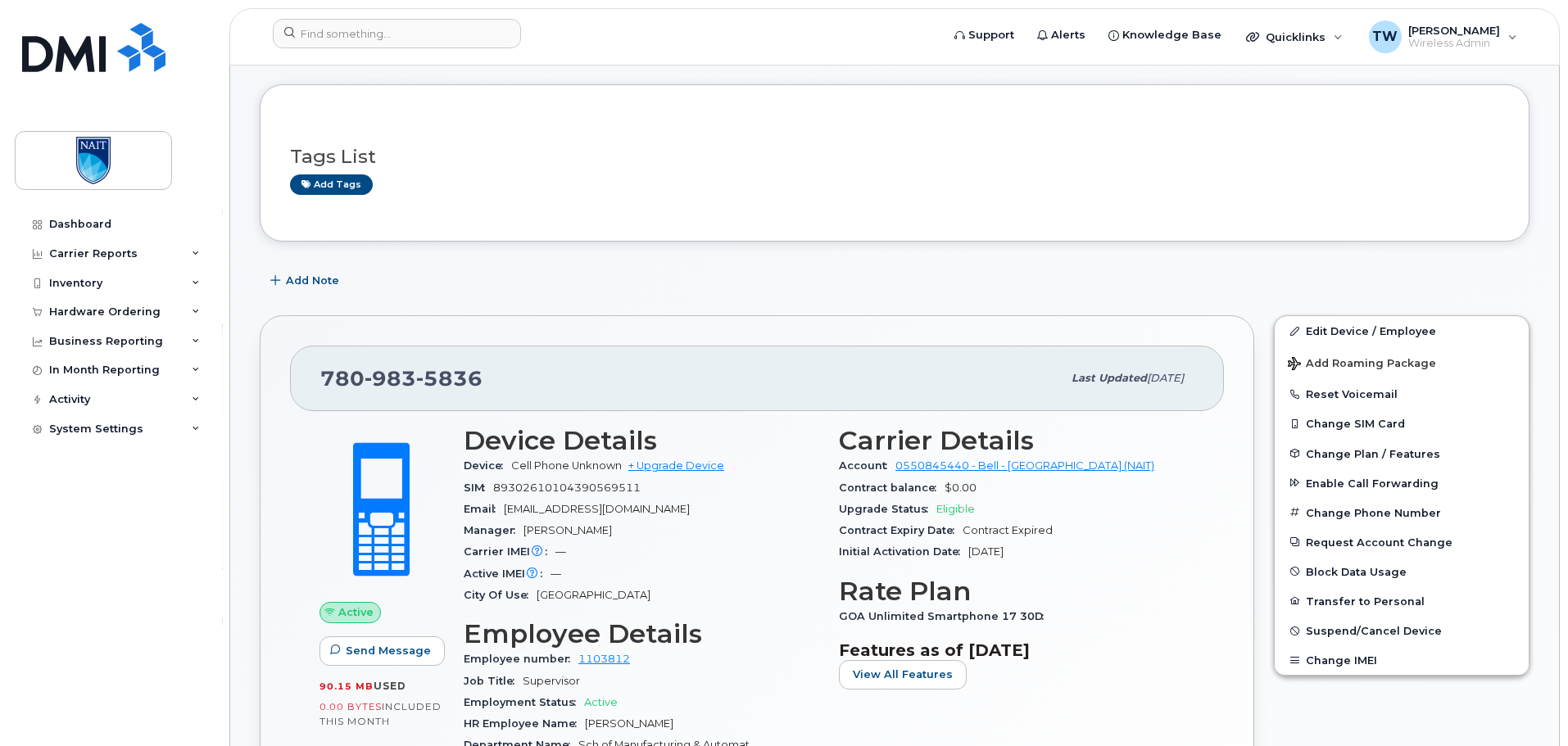
scroll to position [142, 0]
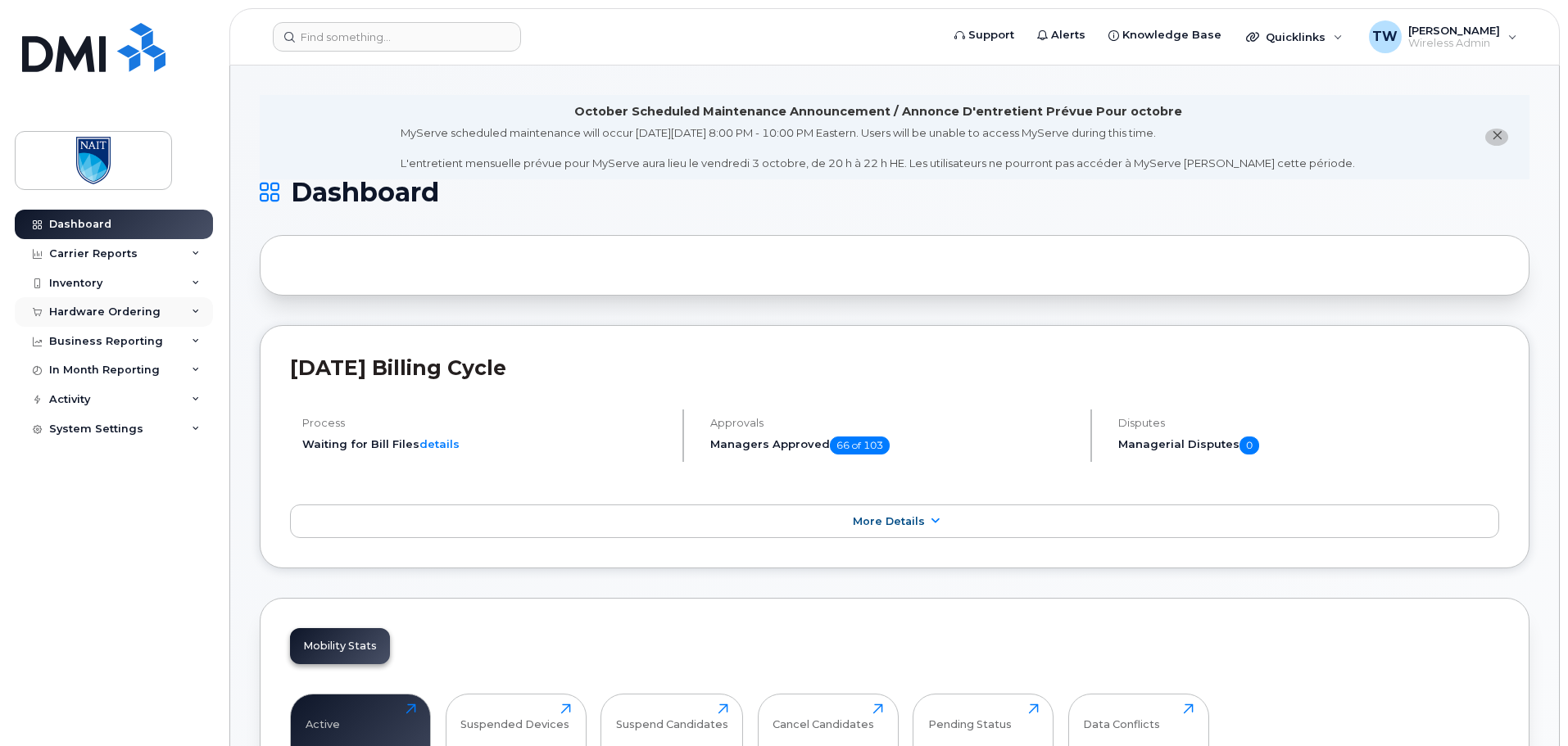
click at [141, 313] on div "Hardware Ordering" at bounding box center [104, 313] width 112 height 13
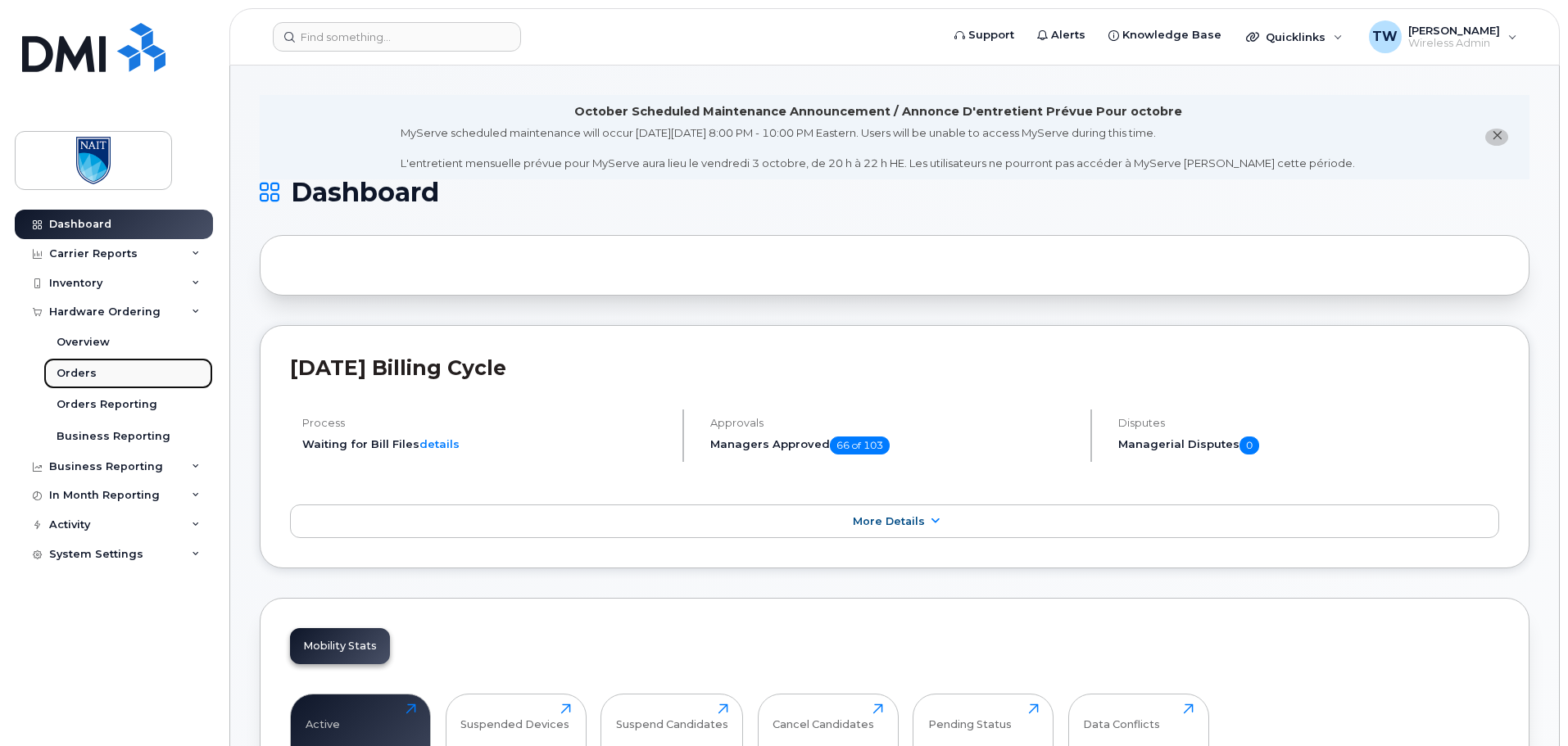
click at [88, 367] on div "Orders" at bounding box center [76, 374] width 40 height 15
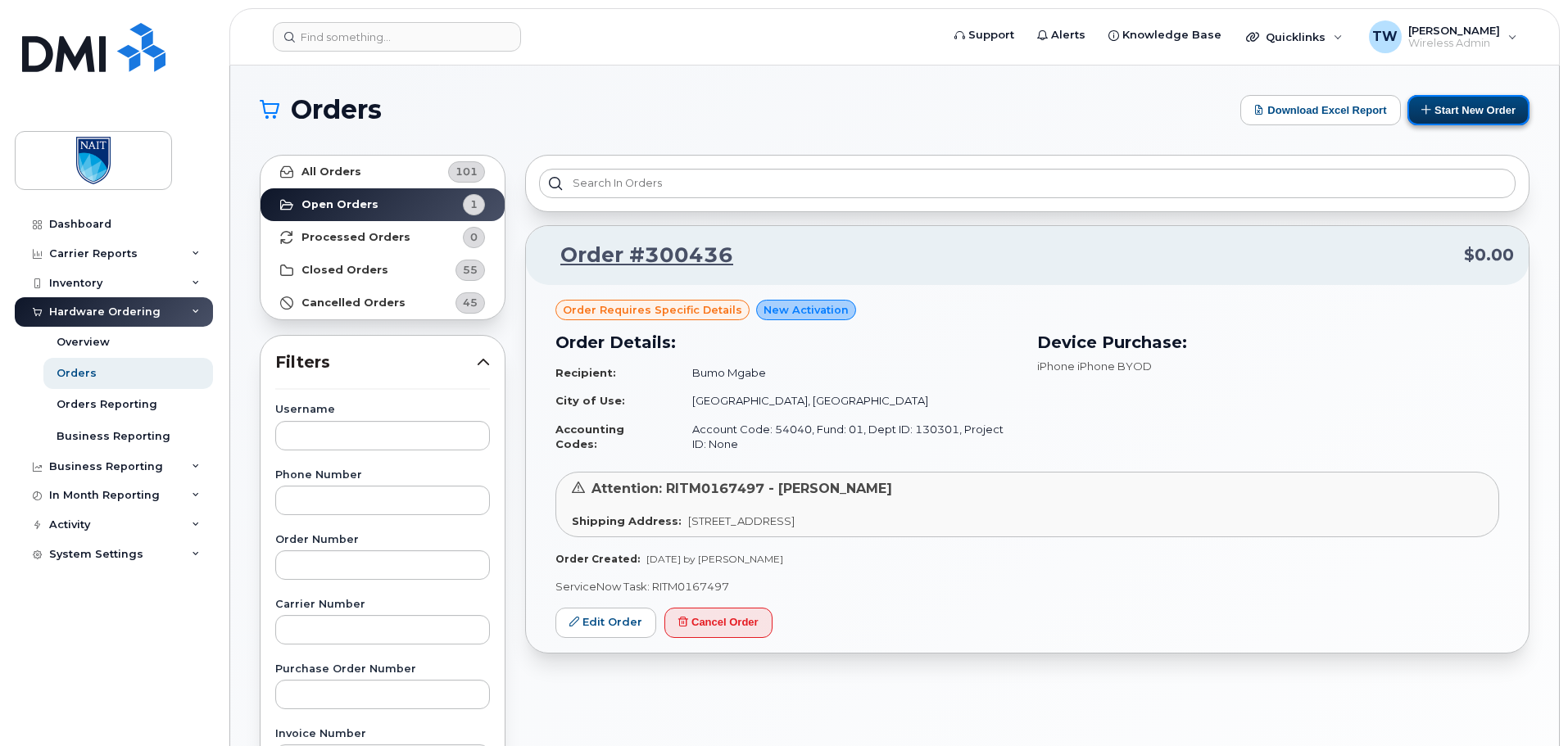
click at [1441, 106] on button "Start New Order" at bounding box center [1468, 110] width 122 height 30
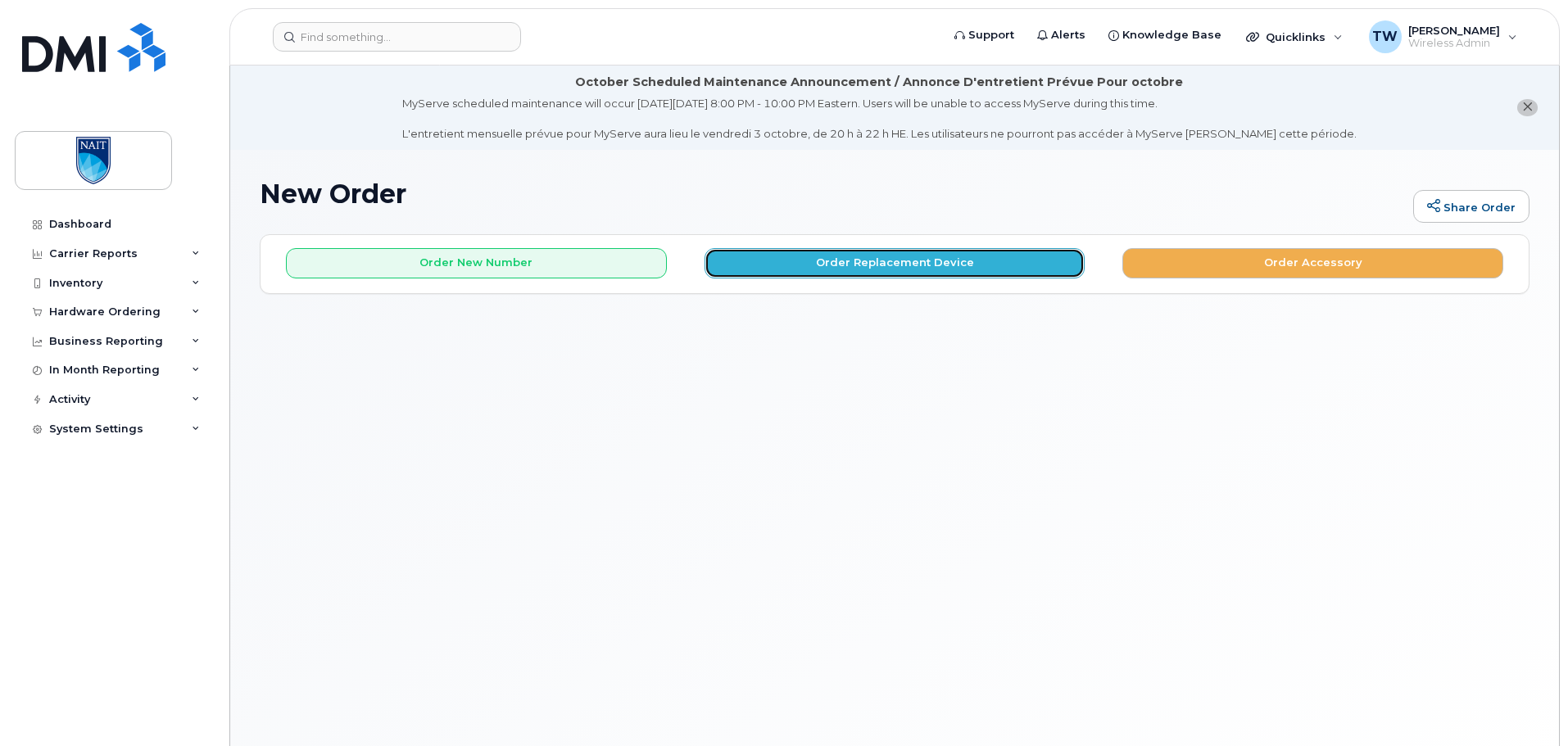
click at [781, 261] on button "Order Replacement Device" at bounding box center [894, 263] width 381 height 30
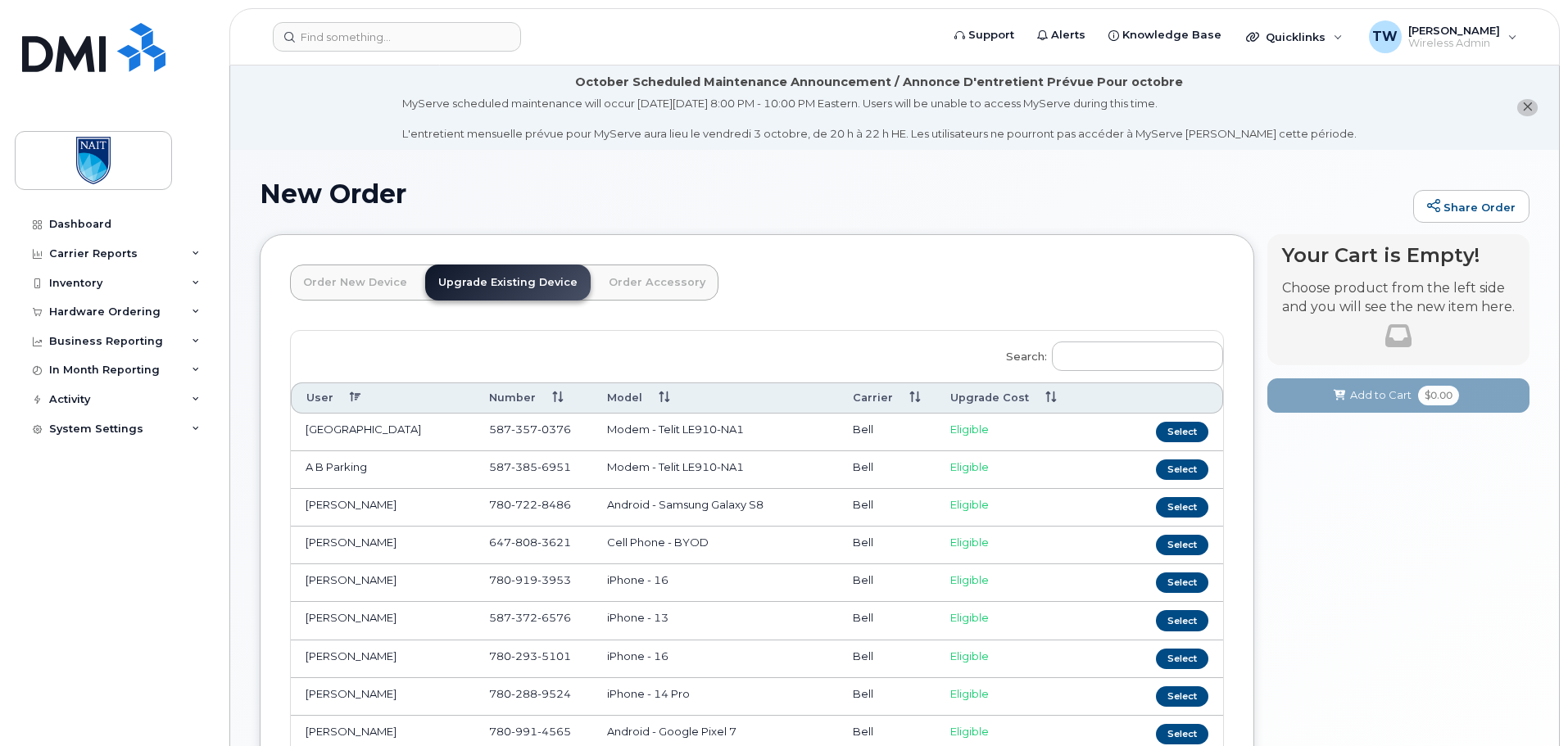
click at [354, 276] on link "Order New Device" at bounding box center [355, 282] width 130 height 36
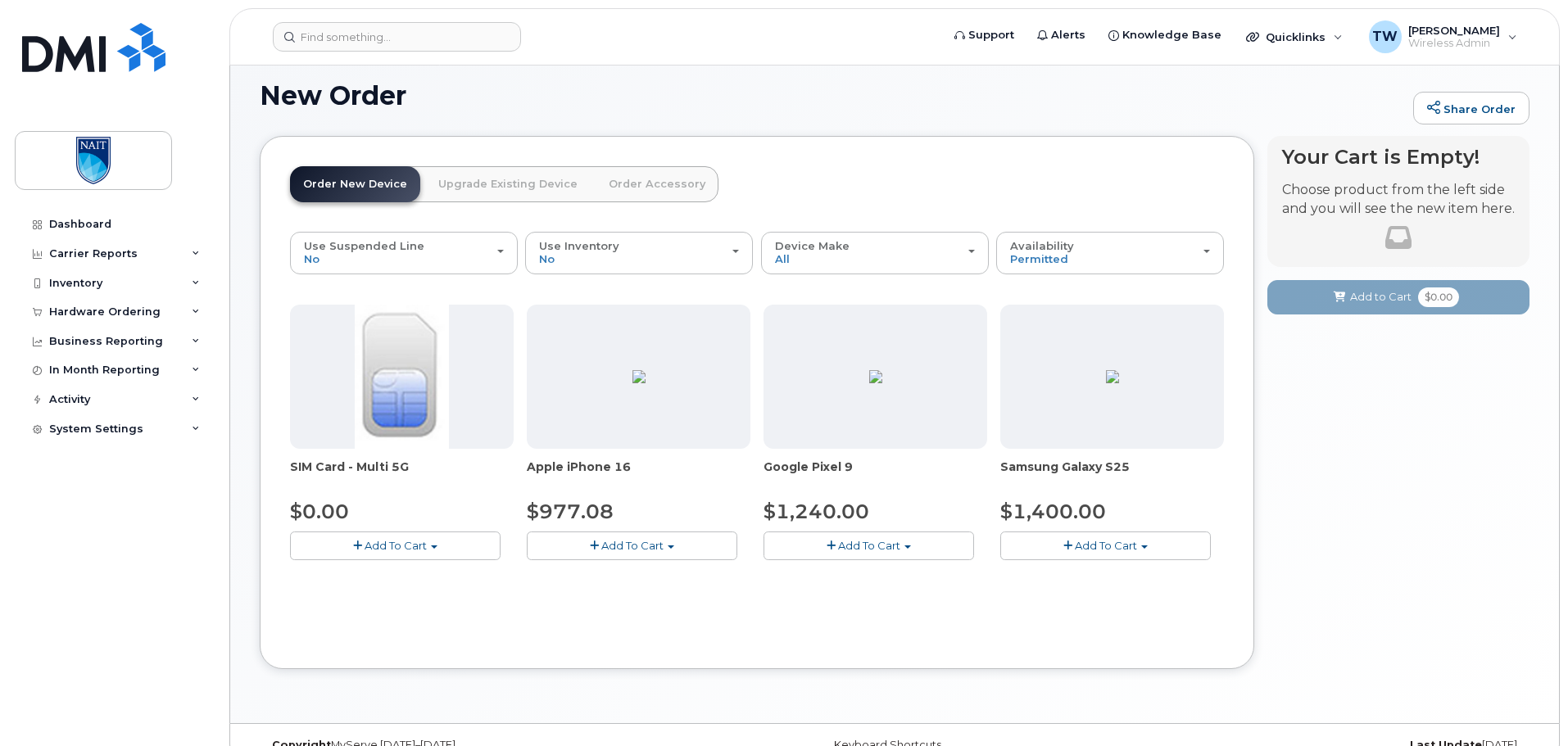
scroll to position [109, 0]
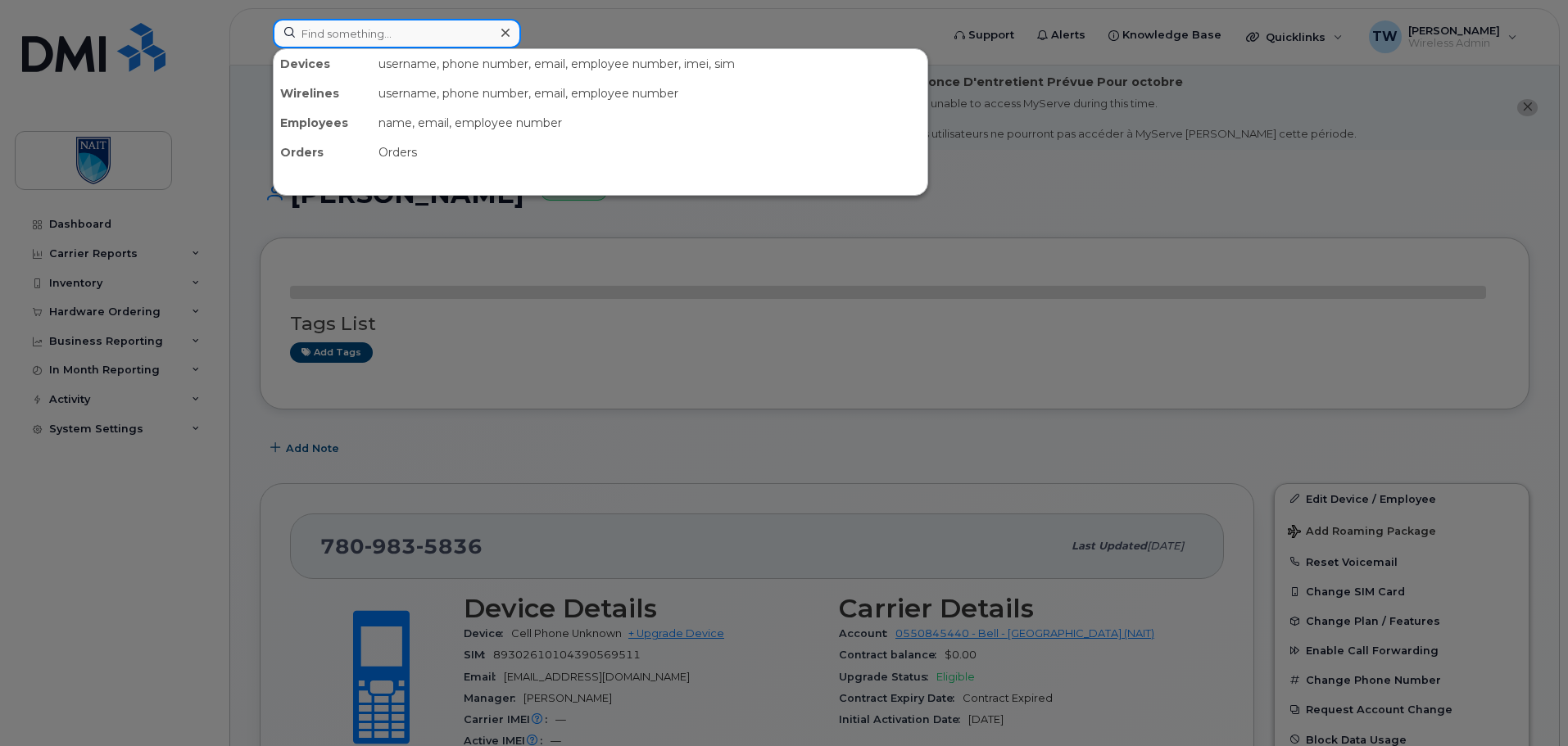
click at [345, 45] on input at bounding box center [397, 33] width 248 height 29
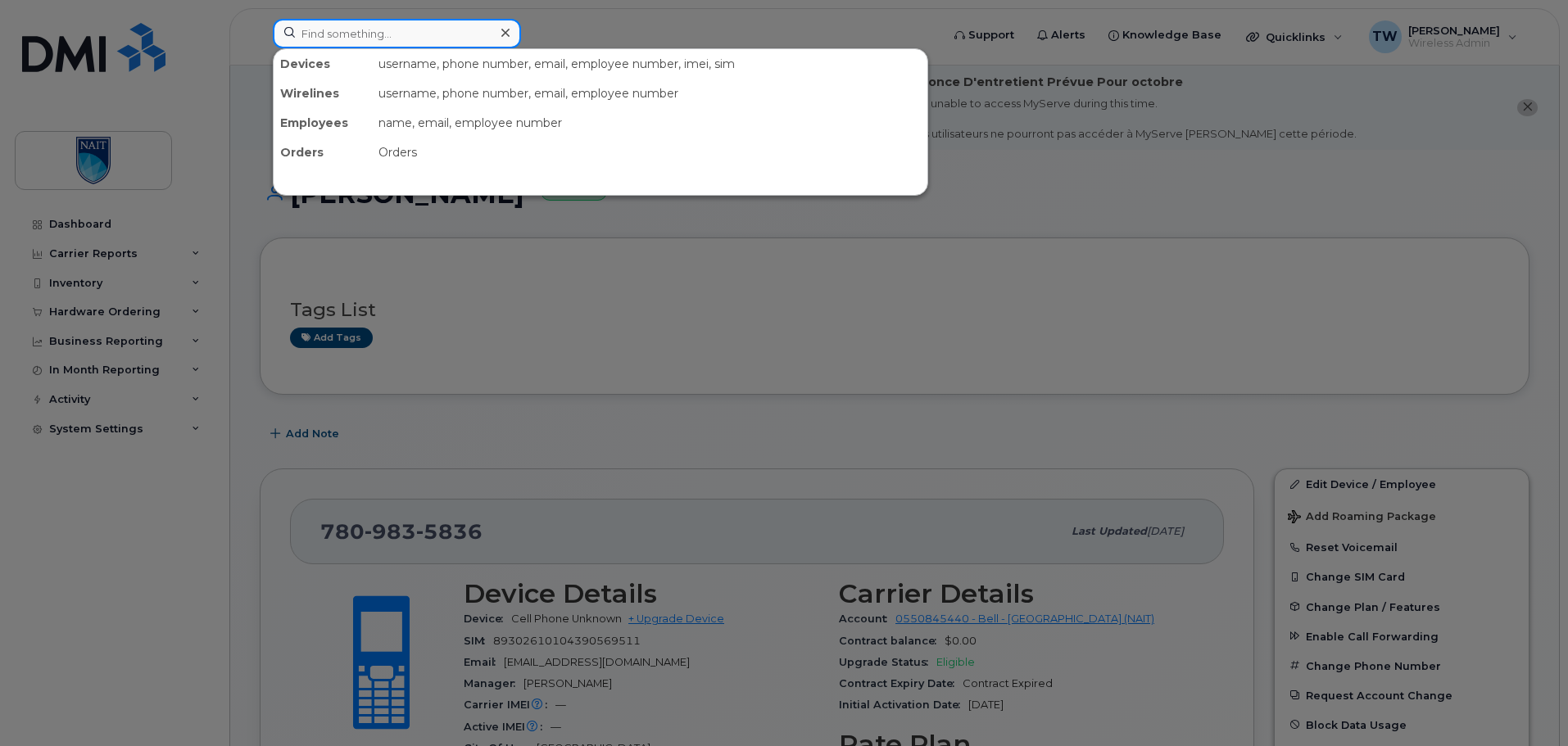
paste input "100017547"
type input "100017547"
